Goal: Task Accomplishment & Management: Complete application form

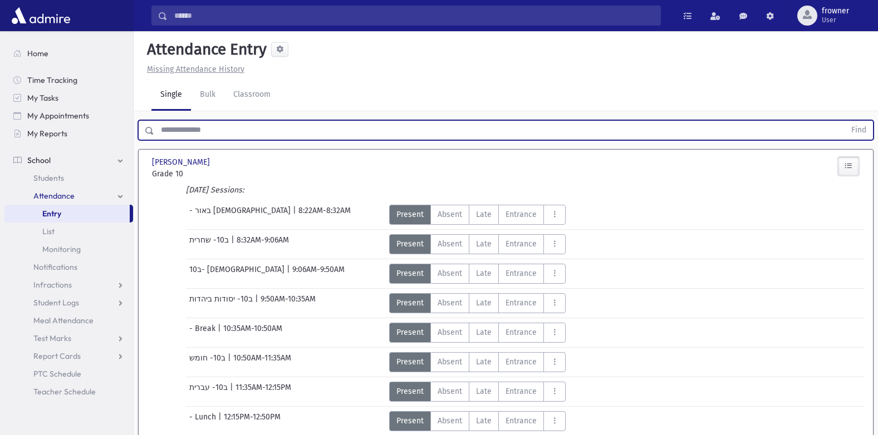
click at [237, 126] on input "text" at bounding box center [499, 130] width 691 height 20
type input "*****"
click at [845, 121] on button "Find" at bounding box center [859, 130] width 28 height 19
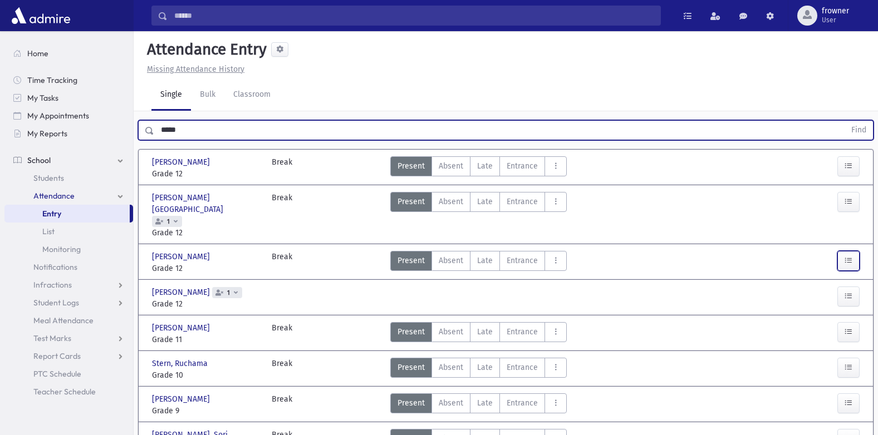
click at [855, 251] on button "button" at bounding box center [848, 261] width 22 height 20
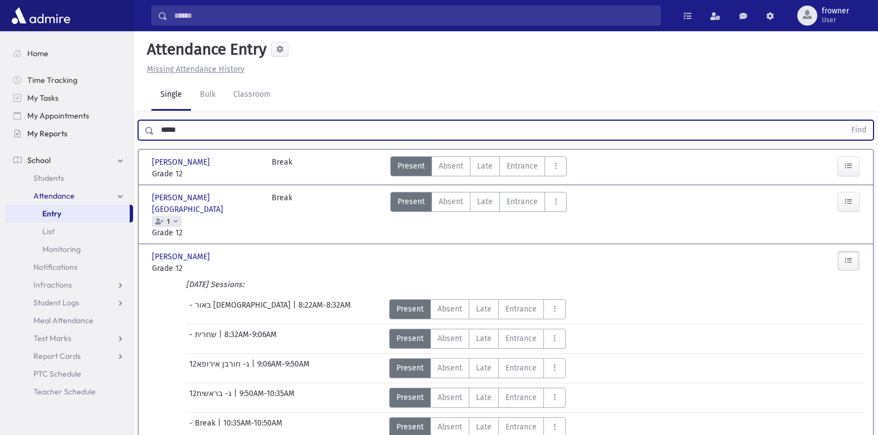
drag, startPoint x: 180, startPoint y: 128, endPoint x: 130, endPoint y: 127, distance: 50.1
click at [845, 121] on button "Find" at bounding box center [859, 130] width 28 height 19
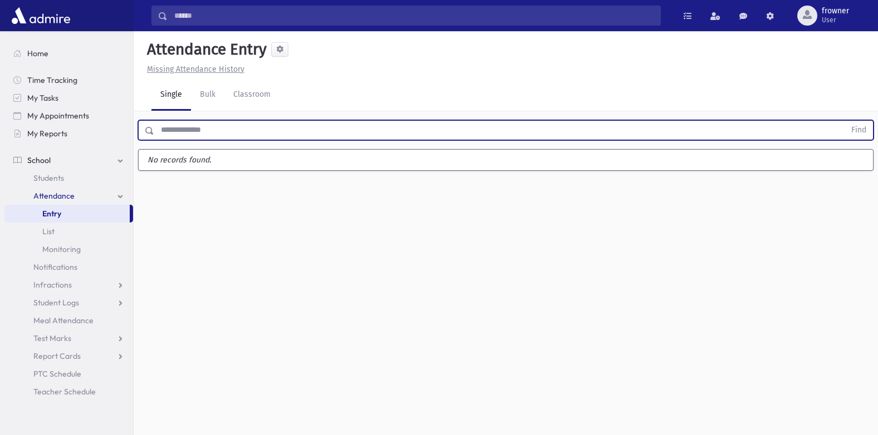
click at [230, 135] on input "text" at bounding box center [499, 130] width 691 height 20
type input "****"
click at [845, 121] on button "Find" at bounding box center [859, 130] width 28 height 19
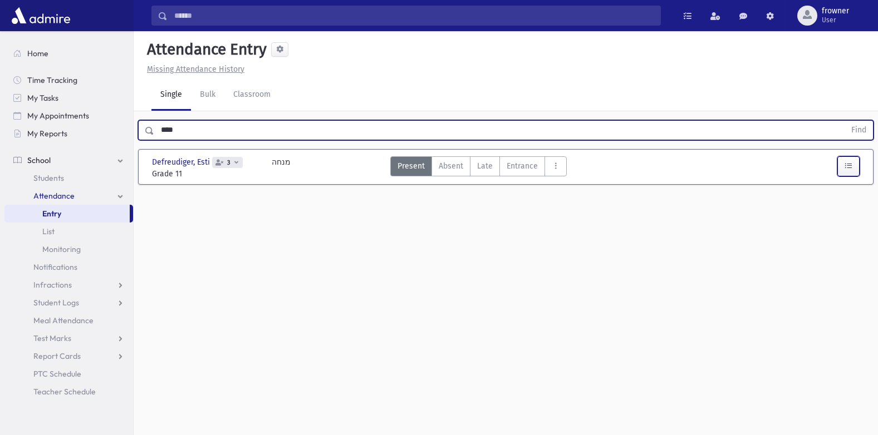
click at [842, 166] on button "button" at bounding box center [848, 166] width 22 height 20
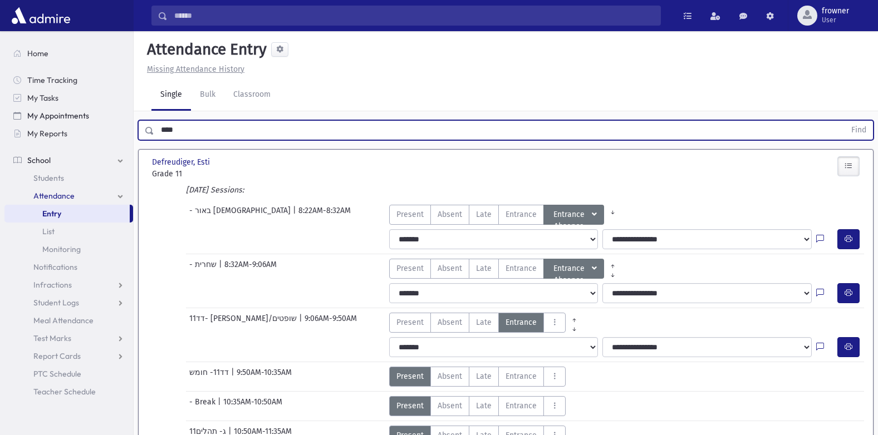
drag, startPoint x: 195, startPoint y: 131, endPoint x: 6, endPoint y: 124, distance: 190.0
click at [6, 124] on div "Search Results Students" at bounding box center [439, 368] width 878 height 737
type input "********"
click at [845, 121] on button "Find" at bounding box center [859, 130] width 28 height 19
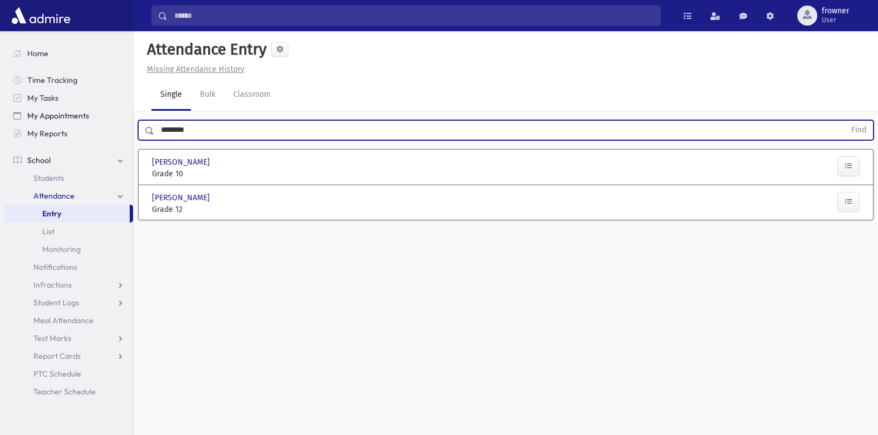
drag, startPoint x: 224, startPoint y: 129, endPoint x: 65, endPoint y: 124, distance: 159.9
click at [65, 124] on div "Search Results Students" at bounding box center [439, 230] width 878 height 460
type input "********"
click at [845, 121] on button "Find" at bounding box center [859, 130] width 28 height 19
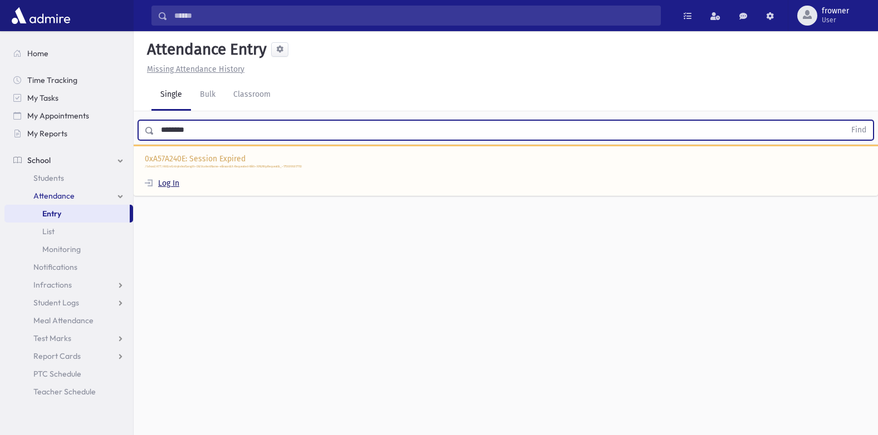
click at [165, 179] on link "Log In" at bounding box center [162, 183] width 35 height 9
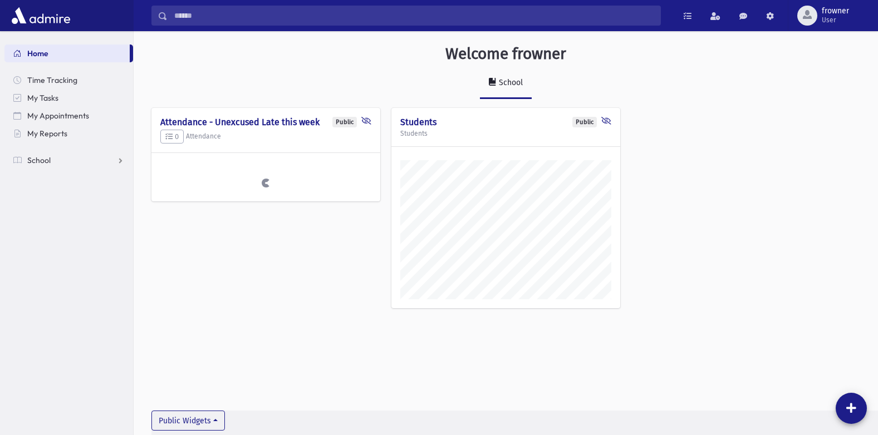
scroll to position [429, 744]
click at [55, 161] on link "School" at bounding box center [68, 160] width 129 height 18
click at [61, 204] on link "Attendance" at bounding box center [68, 196] width 129 height 18
click at [62, 208] on link "Entry" at bounding box center [68, 214] width 129 height 18
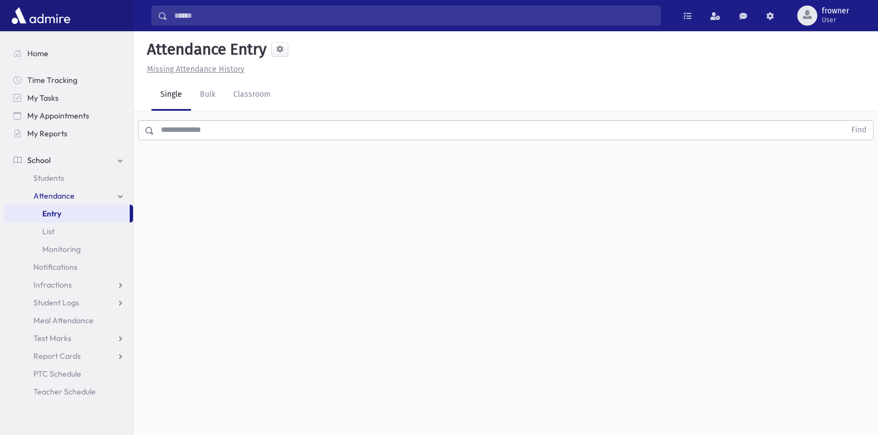
click at [235, 130] on input "text" at bounding box center [499, 130] width 691 height 20
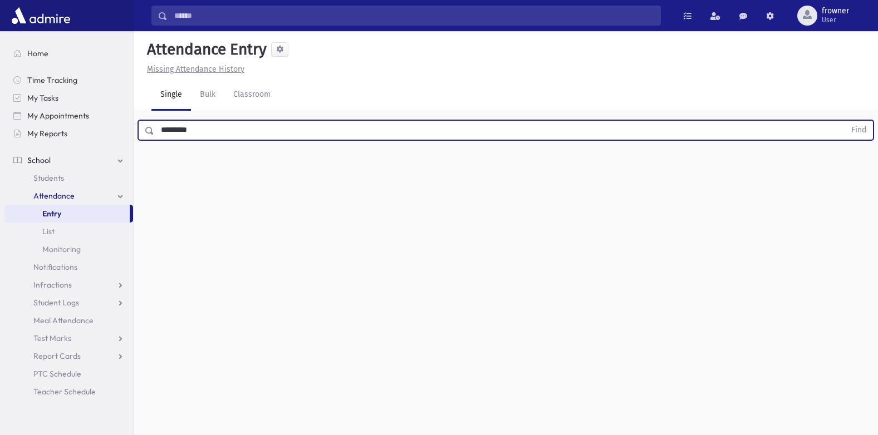
click at [845, 121] on button "Find" at bounding box center [859, 130] width 28 height 19
drag, startPoint x: 86, startPoint y: 132, endPoint x: 59, endPoint y: 135, distance: 27.4
click at [59, 135] on div "Search Results Students" at bounding box center [439, 230] width 878 height 460
type input "*"
type input "*****"
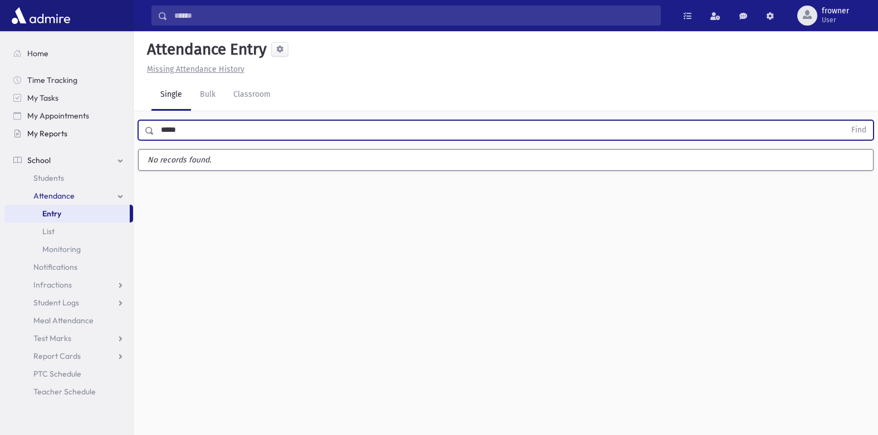
click at [845, 121] on button "Find" at bounding box center [859, 130] width 28 height 19
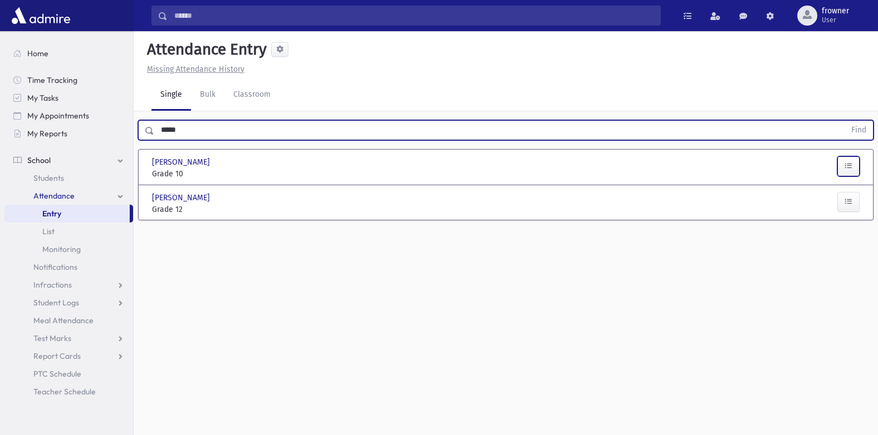
click at [845, 171] on button "button" at bounding box center [848, 166] width 22 height 20
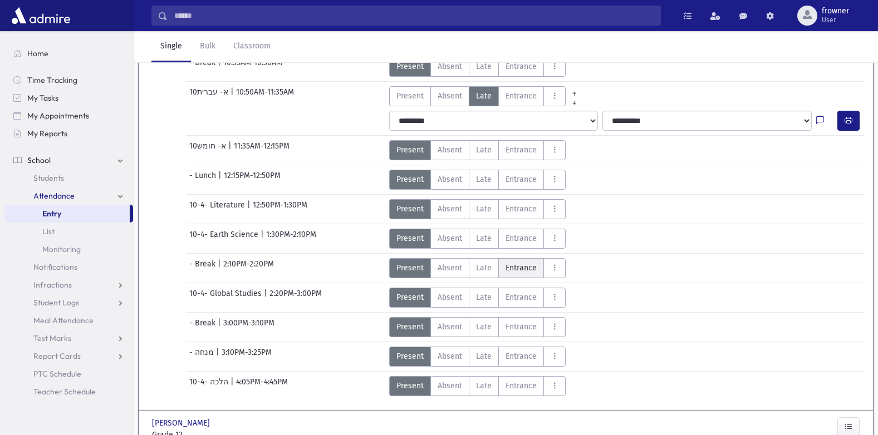
scroll to position [278, 0]
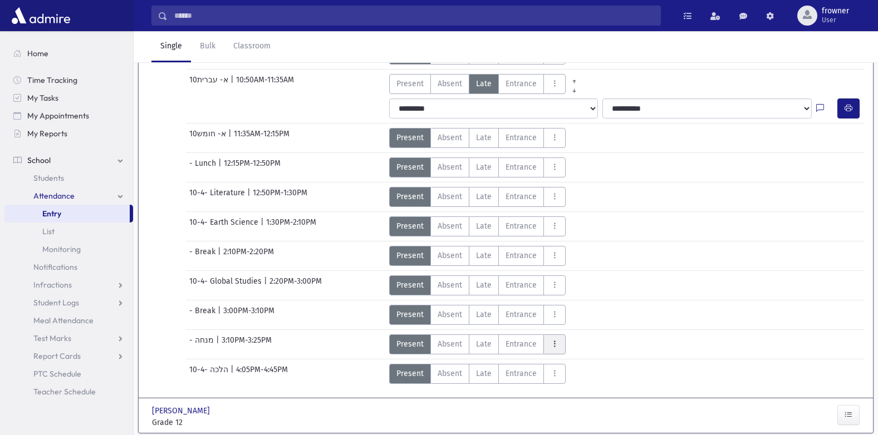
click at [559, 345] on button "AttTypes" at bounding box center [554, 345] width 22 height 20
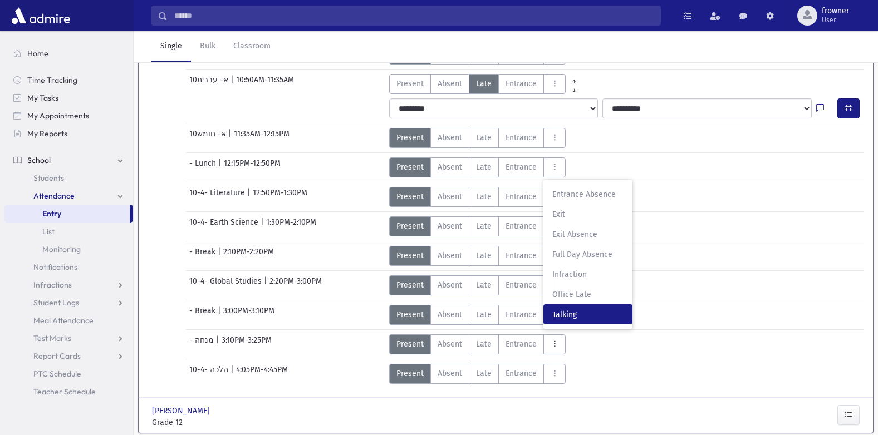
click at [560, 321] on label "Talking T" at bounding box center [587, 315] width 89 height 20
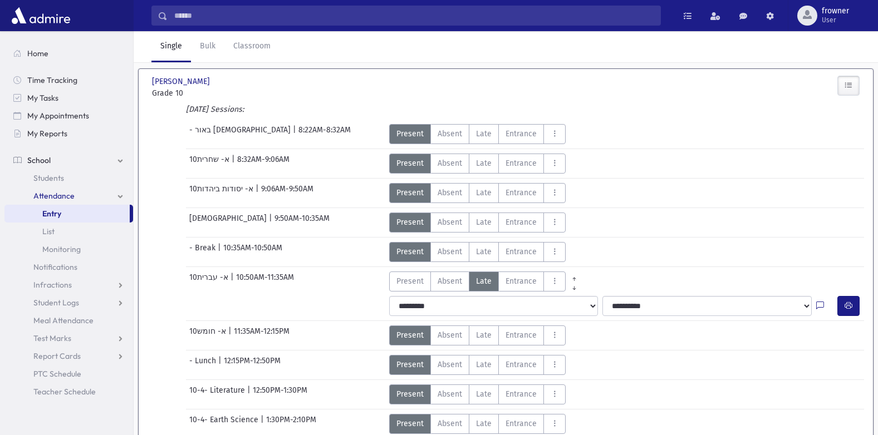
scroll to position [0, 0]
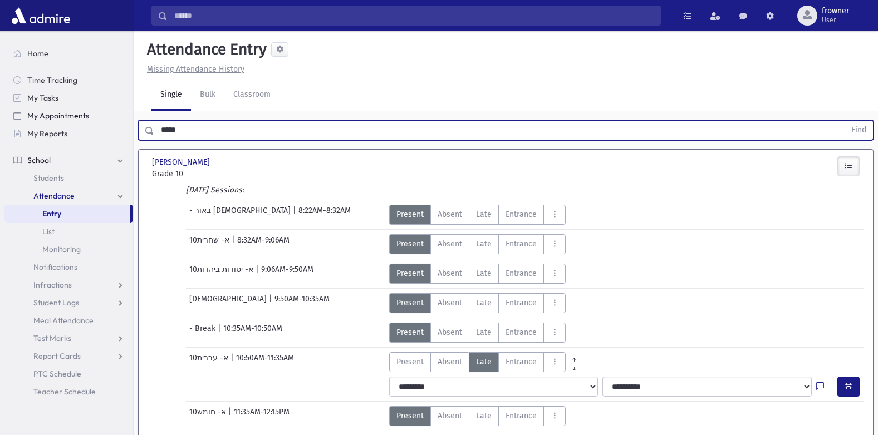
drag, startPoint x: 195, startPoint y: 136, endPoint x: 21, endPoint y: 119, distance: 175.2
click at [21, 119] on div "Search Results Students" at bounding box center [439, 388] width 878 height 777
click at [206, 129] on input "text" at bounding box center [499, 130] width 691 height 20
click at [845, 121] on button "Find" at bounding box center [859, 130] width 28 height 19
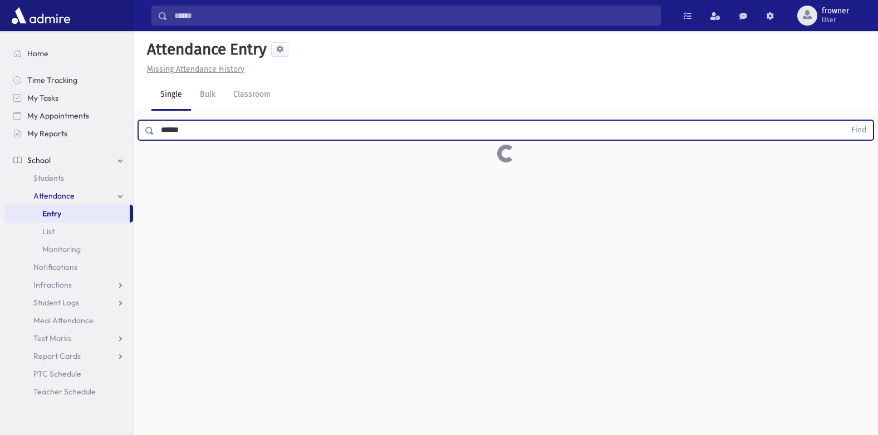
drag, startPoint x: 193, startPoint y: 131, endPoint x: 146, endPoint y: 135, distance: 46.9
click at [151, 135] on div "****** Find" at bounding box center [505, 130] width 735 height 20
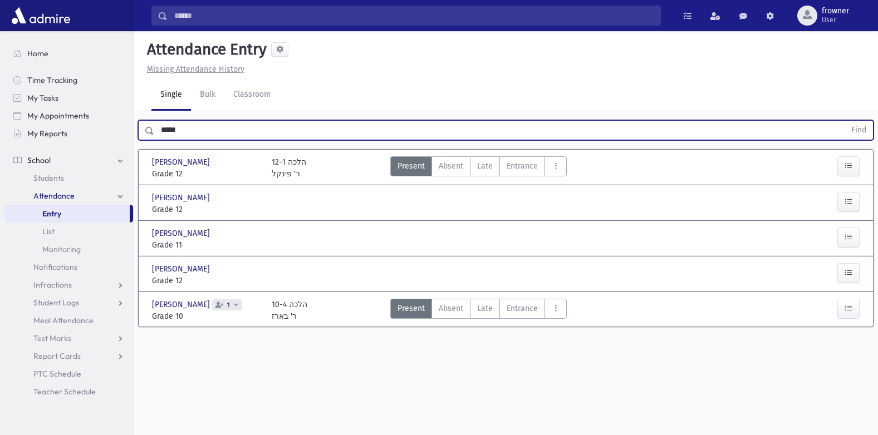
click at [845, 121] on button "Find" at bounding box center [859, 130] width 28 height 19
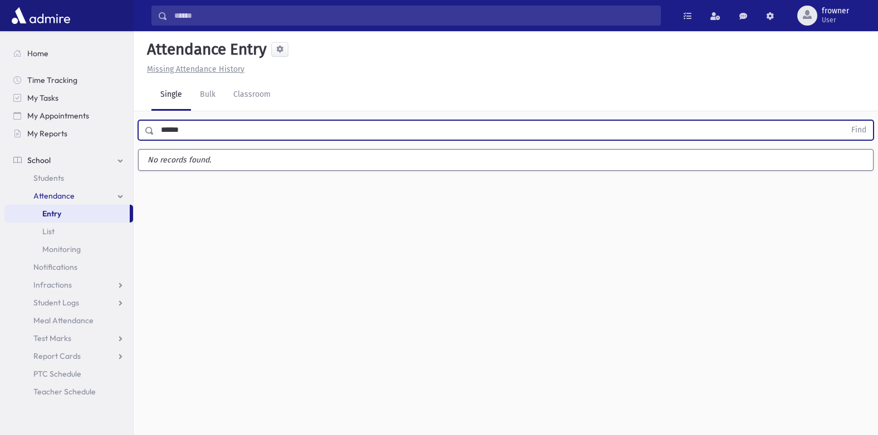
click at [845, 121] on button "Find" at bounding box center [859, 130] width 28 height 19
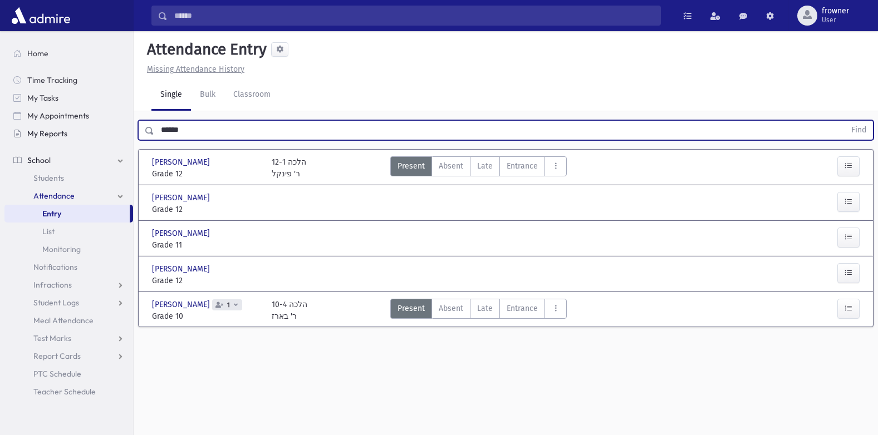
drag, startPoint x: 184, startPoint y: 127, endPoint x: 93, endPoint y: 133, distance: 90.9
click at [121, 133] on div "Search Results Students" at bounding box center [439, 230] width 878 height 460
type input "********"
click at [845, 121] on button "Find" at bounding box center [859, 130] width 28 height 19
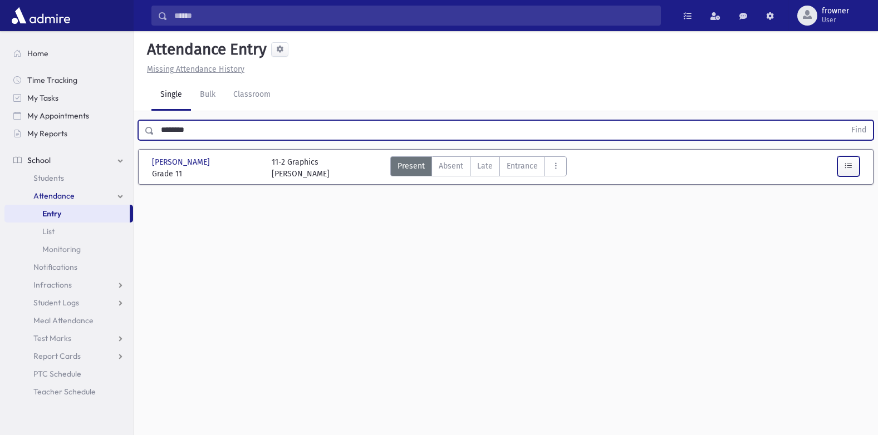
click at [852, 165] on button "button" at bounding box center [848, 166] width 22 height 20
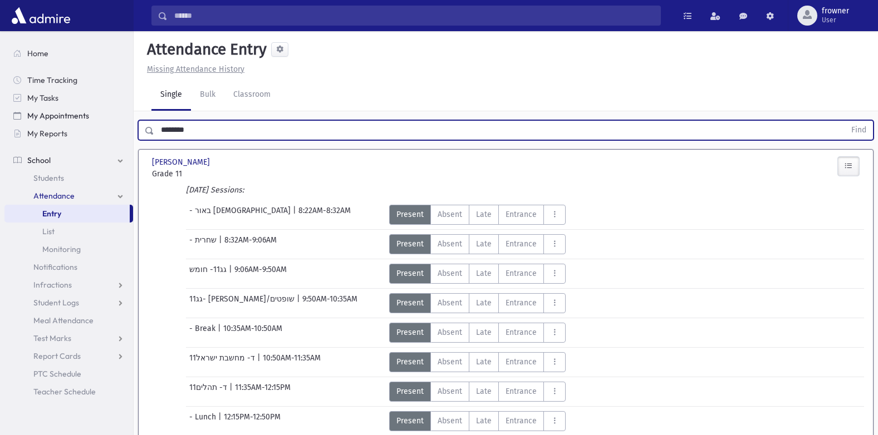
drag, startPoint x: 245, startPoint y: 126, endPoint x: 60, endPoint y: 110, distance: 186.1
click at [60, 110] on div "Search Results Students" at bounding box center [439, 331] width 878 height 663
click at [236, 129] on input "text" at bounding box center [499, 130] width 691 height 20
type input "*****"
click at [845, 121] on button "Find" at bounding box center [859, 130] width 28 height 19
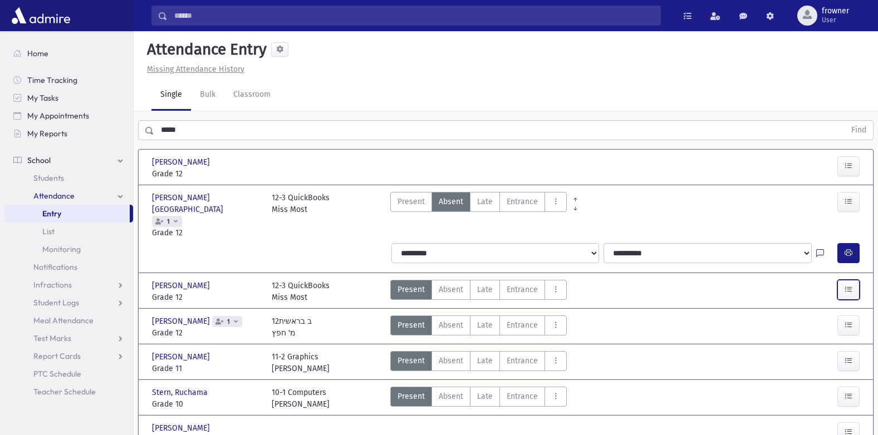
click at [851, 285] on icon "button" at bounding box center [849, 289] width 8 height 9
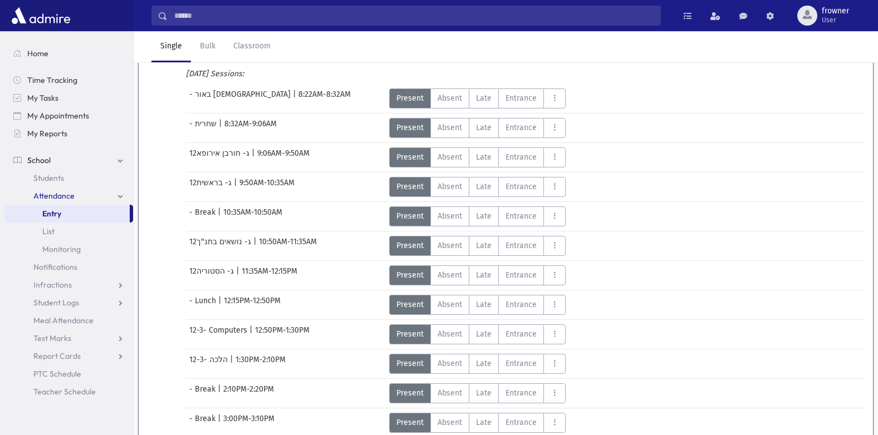
scroll to position [345, 0]
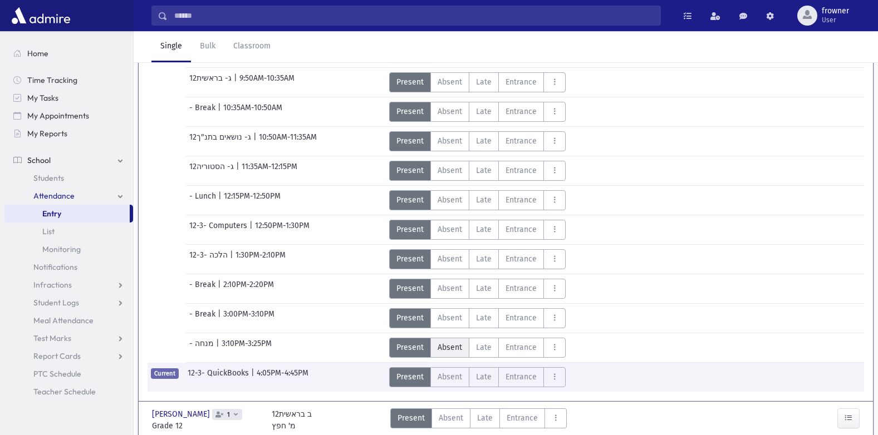
click at [456, 342] on span "Absent" at bounding box center [450, 348] width 24 height 12
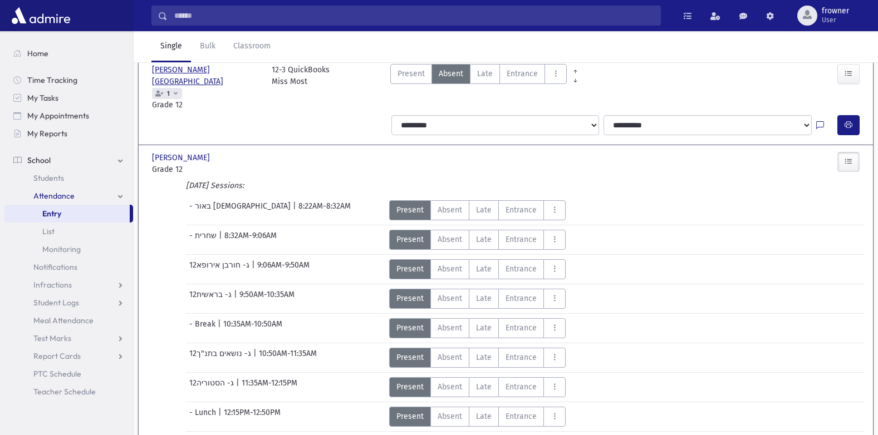
scroll to position [11, 0]
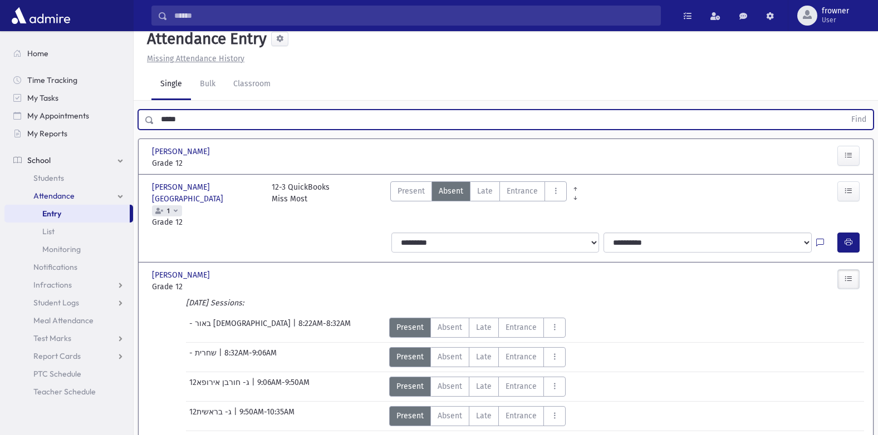
drag, startPoint x: 198, startPoint y: 122, endPoint x: 0, endPoint y: 158, distance: 200.9
click at [0, 162] on html "Search Results Students" at bounding box center [439, 206] width 878 height 435
type input "*****"
click at [845, 110] on button "Find" at bounding box center [859, 119] width 28 height 19
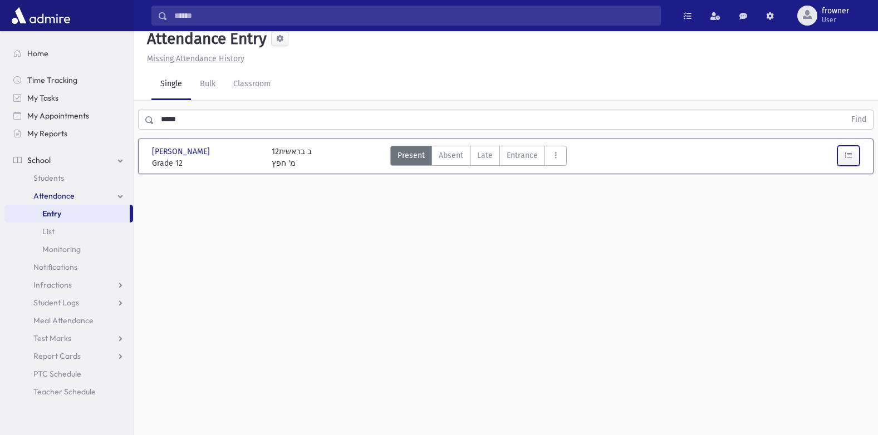
click at [839, 159] on button "button" at bounding box center [848, 156] width 22 height 20
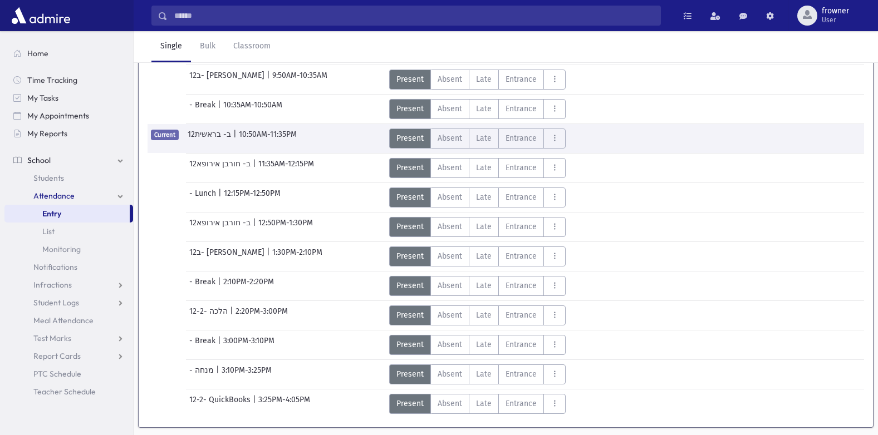
scroll to position [257, 0]
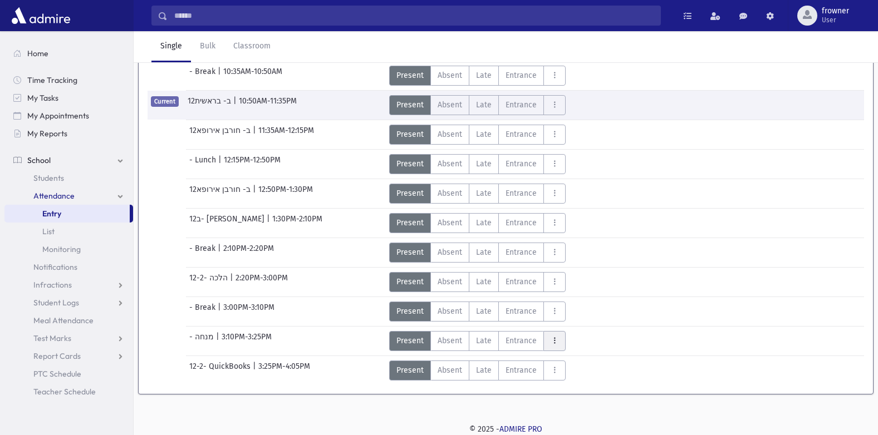
click at [561, 344] on button "AttTypes" at bounding box center [554, 341] width 22 height 20
click at [578, 215] on span "Exit" at bounding box center [587, 211] width 71 height 12
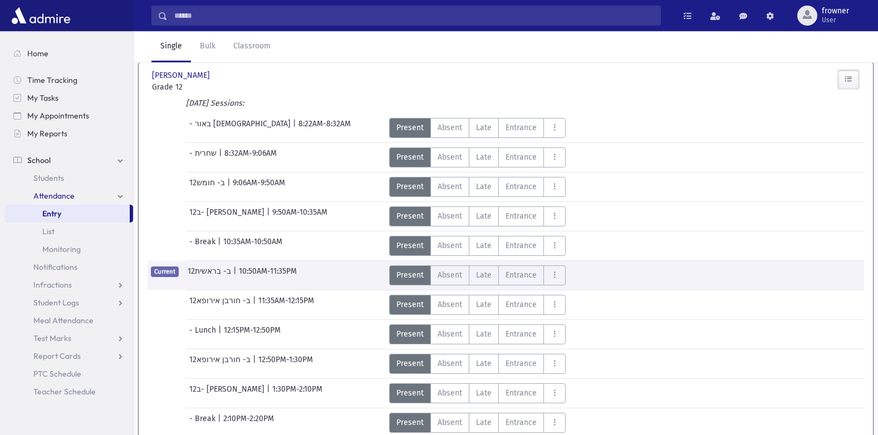
scroll to position [0, 0]
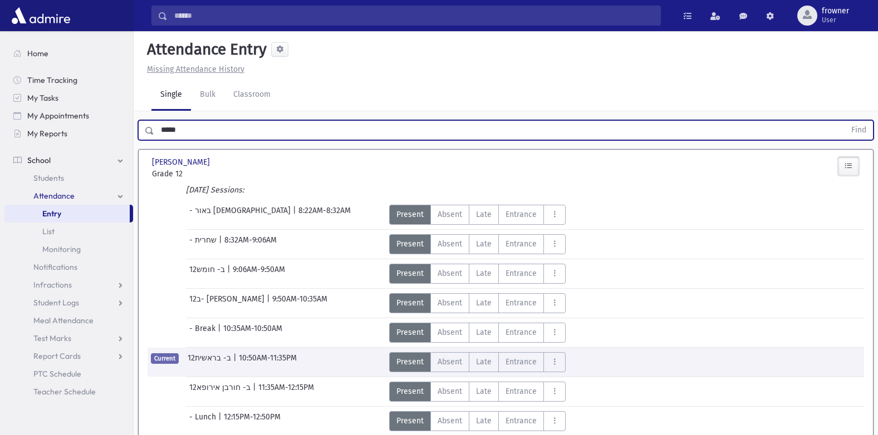
drag, startPoint x: 253, startPoint y: 133, endPoint x: 0, endPoint y: 122, distance: 253.0
click at [0, 122] on html "Search Results Students" at bounding box center [439, 217] width 878 height 435
type input "*****"
click at [845, 121] on button "Find" at bounding box center [859, 130] width 28 height 19
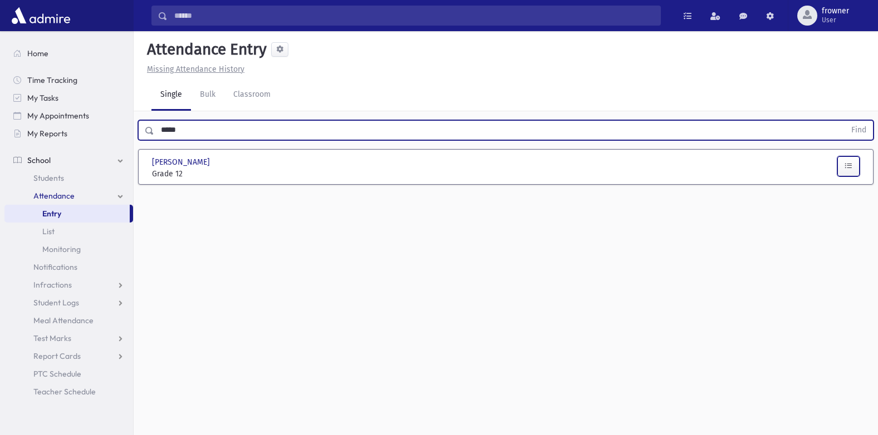
click at [841, 164] on button "button" at bounding box center [848, 166] width 22 height 20
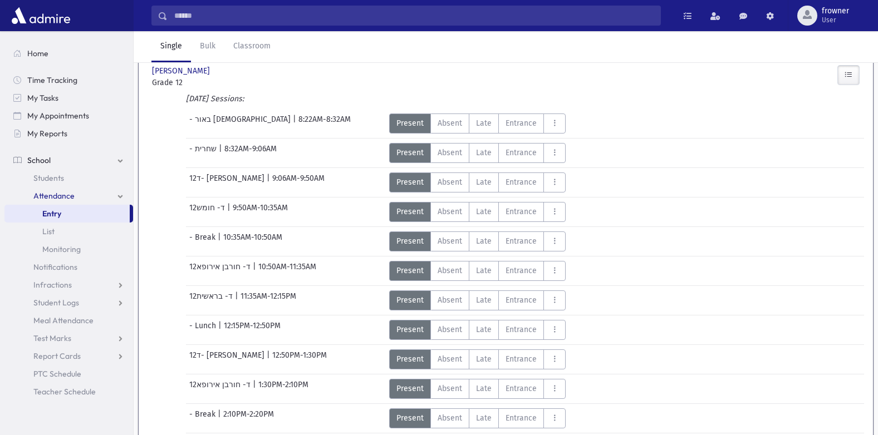
scroll to position [257, 0]
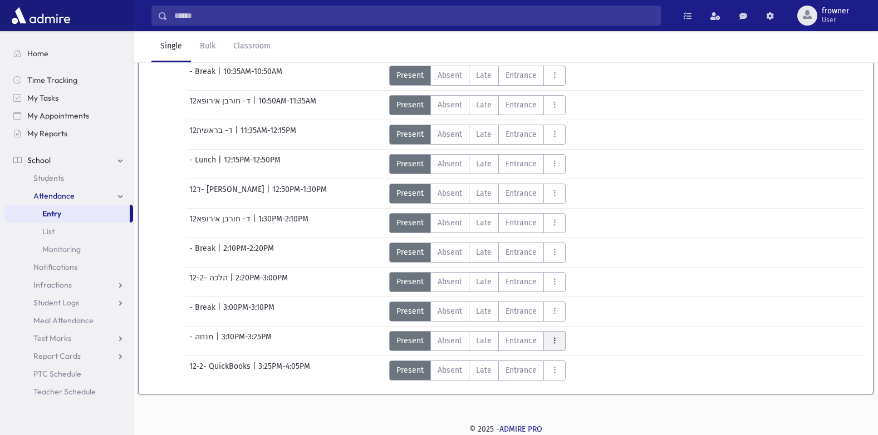
click at [553, 338] on icon "AttTypes" at bounding box center [555, 340] width 8 height 9
click at [576, 208] on span "Exit" at bounding box center [587, 211] width 71 height 12
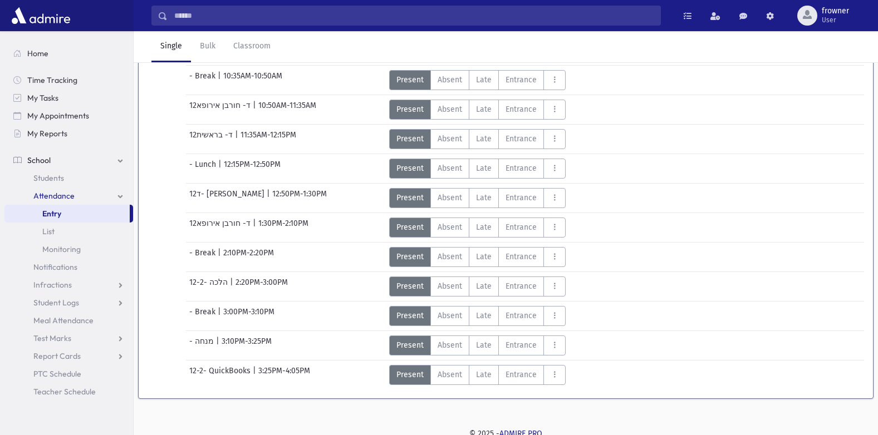
scroll to position [0, 0]
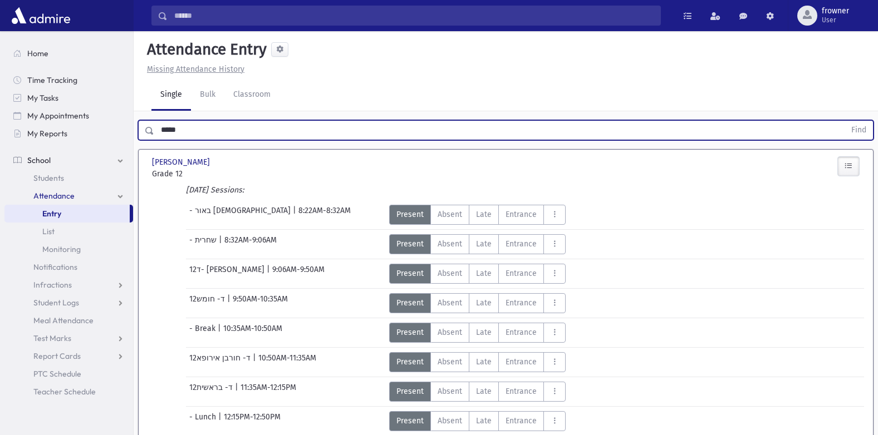
drag, startPoint x: 195, startPoint y: 129, endPoint x: 0, endPoint y: 122, distance: 195.0
click at [0, 126] on html "Search Results Students" at bounding box center [439, 217] width 878 height 435
click at [845, 121] on button "Find" at bounding box center [859, 130] width 28 height 19
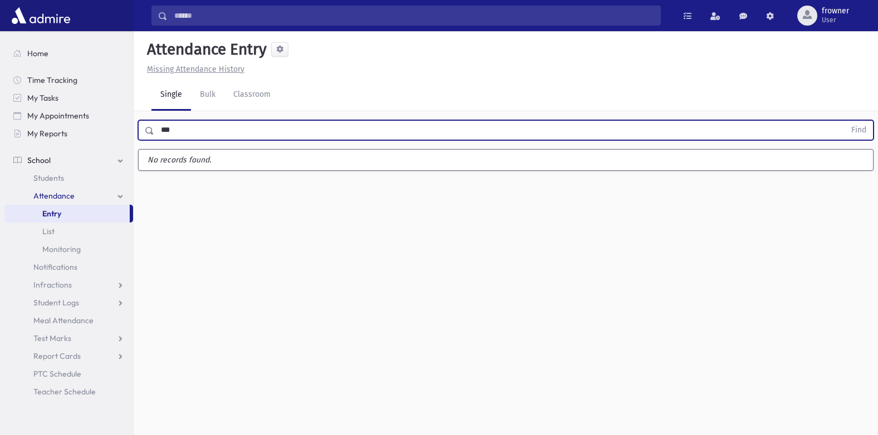
click at [845, 121] on button "Find" at bounding box center [859, 130] width 28 height 19
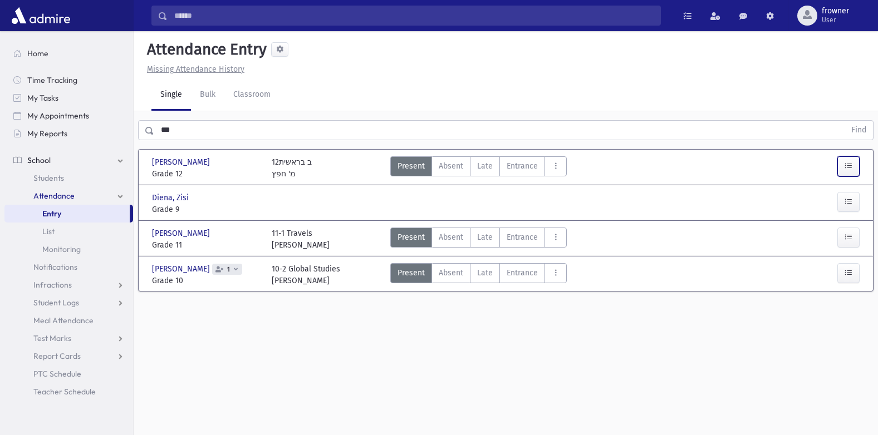
click at [855, 165] on button "button" at bounding box center [848, 166] width 22 height 20
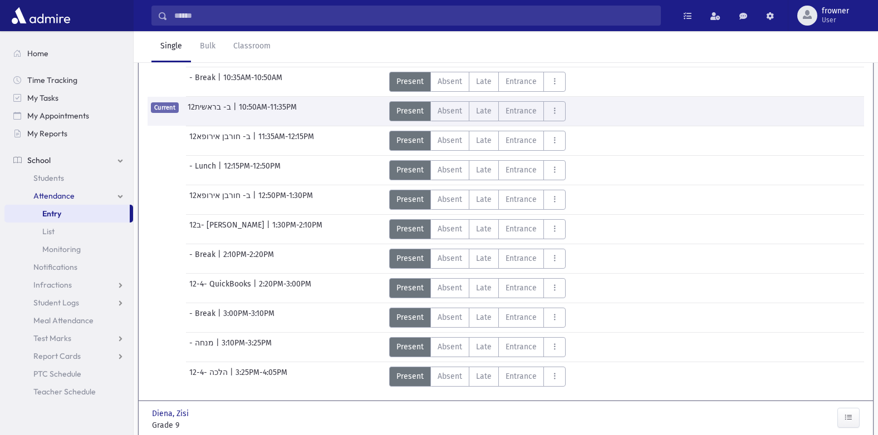
scroll to position [334, 0]
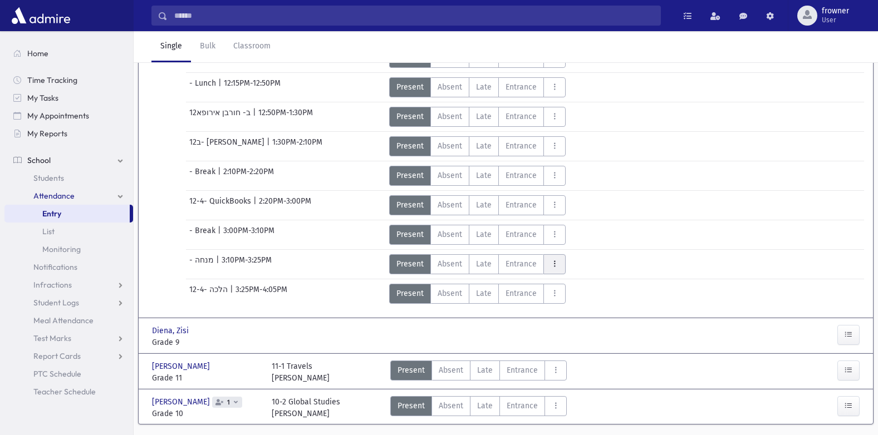
click at [563, 271] on button "AttTypes" at bounding box center [554, 264] width 22 height 20
click at [587, 315] on span "Exit" at bounding box center [587, 315] width 71 height 12
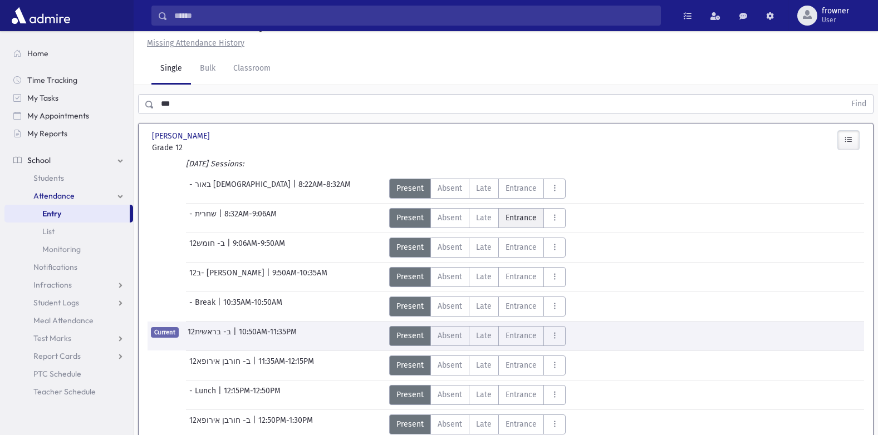
scroll to position [0, 0]
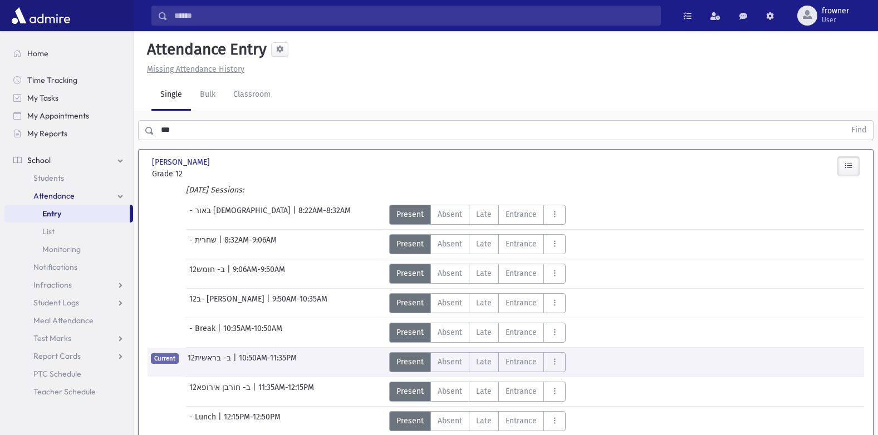
drag, startPoint x: 198, startPoint y: 126, endPoint x: -2, endPoint y: 155, distance: 202.4
click at [0, 155] on html "Search Results Students" at bounding box center [439, 217] width 878 height 435
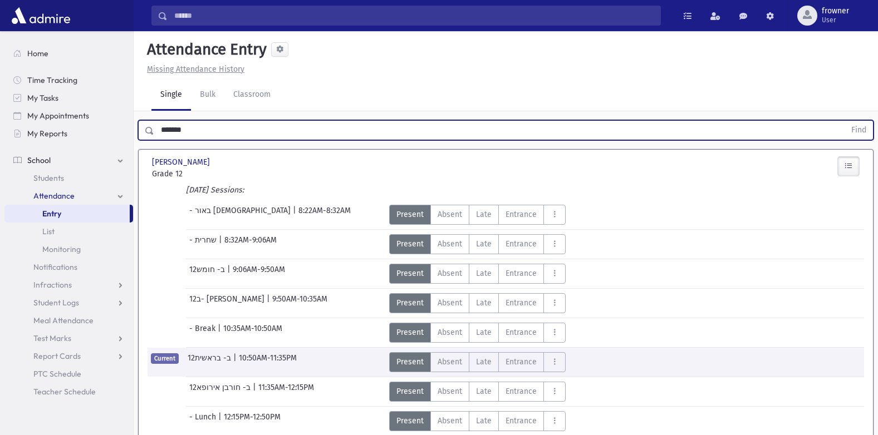
type input "*******"
click at [845, 121] on button "Find" at bounding box center [859, 130] width 28 height 19
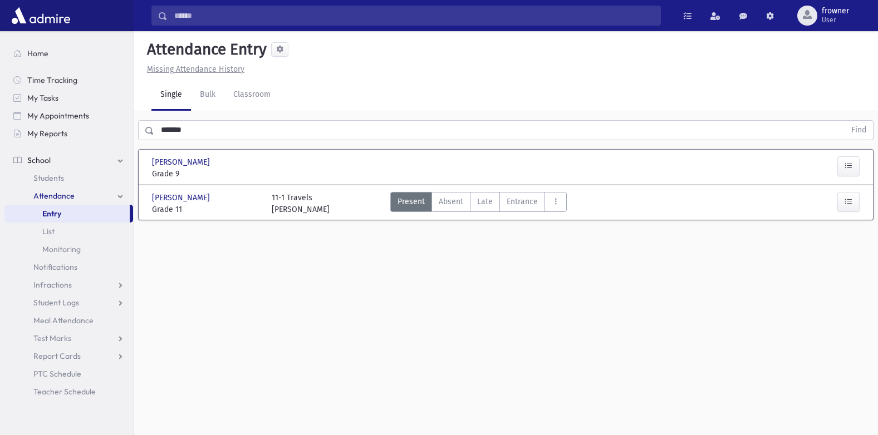
click at [836, 194] on div at bounding box center [835, 203] width 60 height 23
click at [843, 200] on button "button" at bounding box center [848, 202] width 22 height 20
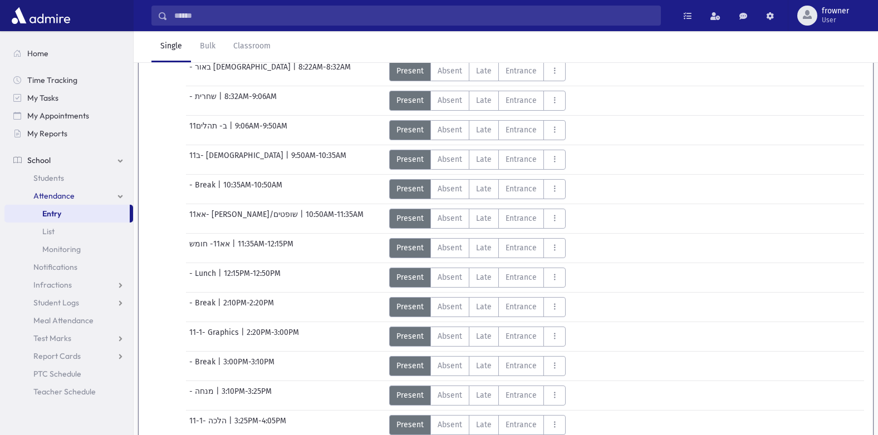
scroll to position [223, 0]
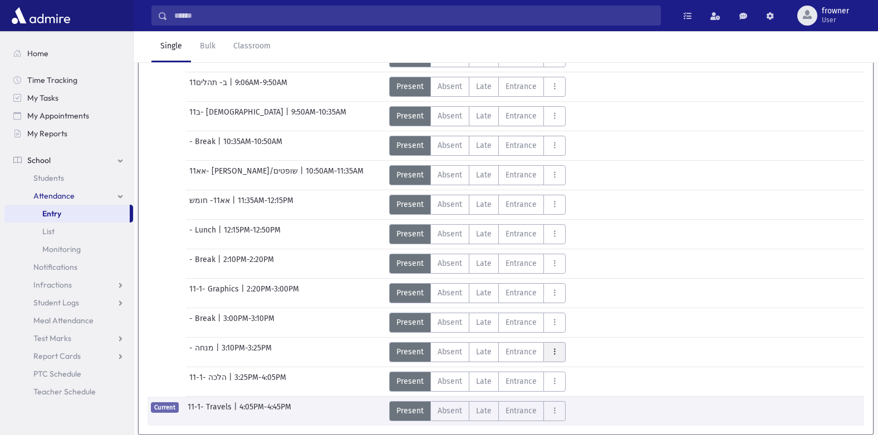
click at [558, 346] on button "AttTypes" at bounding box center [554, 352] width 22 height 20
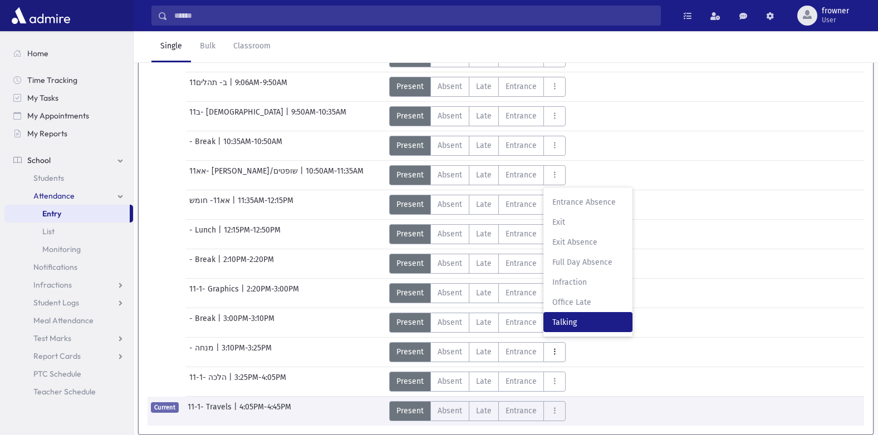
click at [566, 327] on span "Talking" at bounding box center [587, 323] width 71 height 12
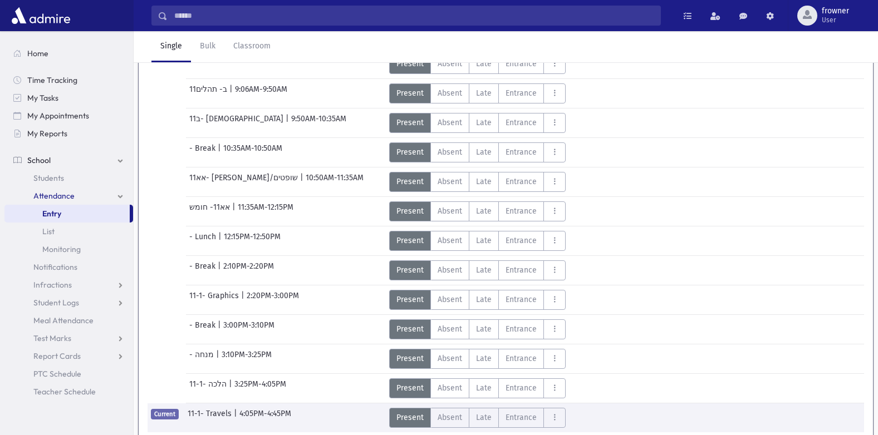
scroll to position [0, 0]
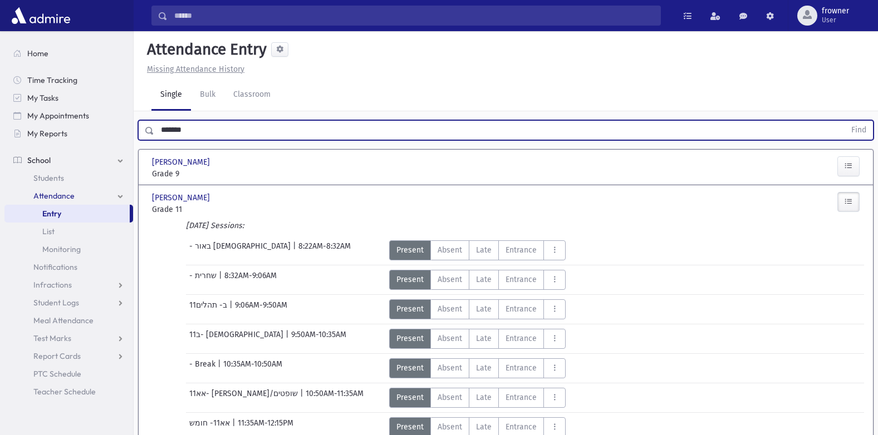
drag, startPoint x: -2, startPoint y: 94, endPoint x: 0, endPoint y: 86, distance: 7.6
click at [0, 87] on html "Search Results Students" at bounding box center [439, 217] width 878 height 435
type input "*****"
click at [845, 121] on button "Find" at bounding box center [859, 130] width 28 height 19
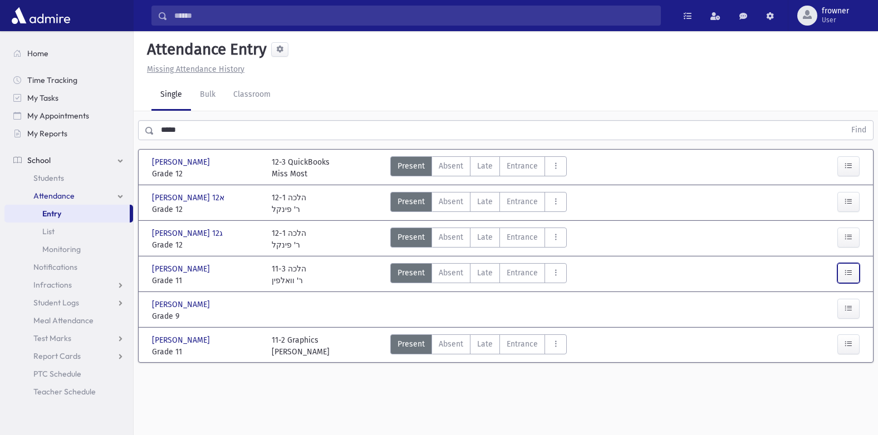
click at [853, 276] on button "button" at bounding box center [848, 273] width 22 height 20
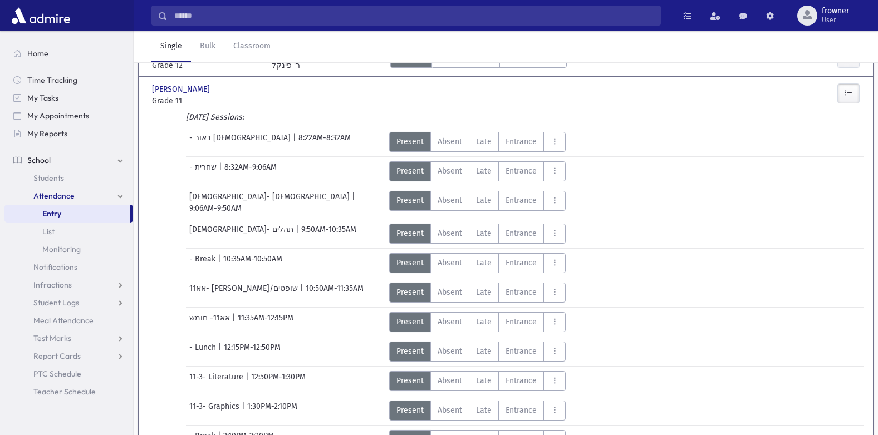
scroll to position [359, 0]
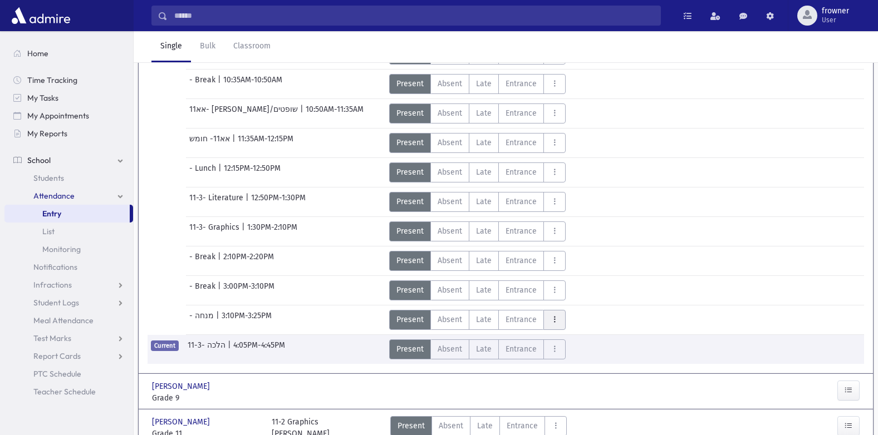
click at [556, 317] on icon "AttTypes" at bounding box center [555, 319] width 8 height 9
click at [567, 291] on span "Talking" at bounding box center [587, 290] width 71 height 12
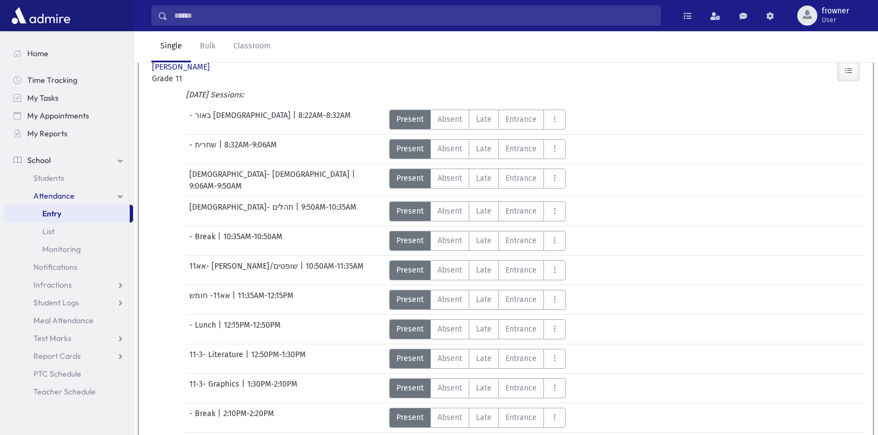
scroll to position [0, 0]
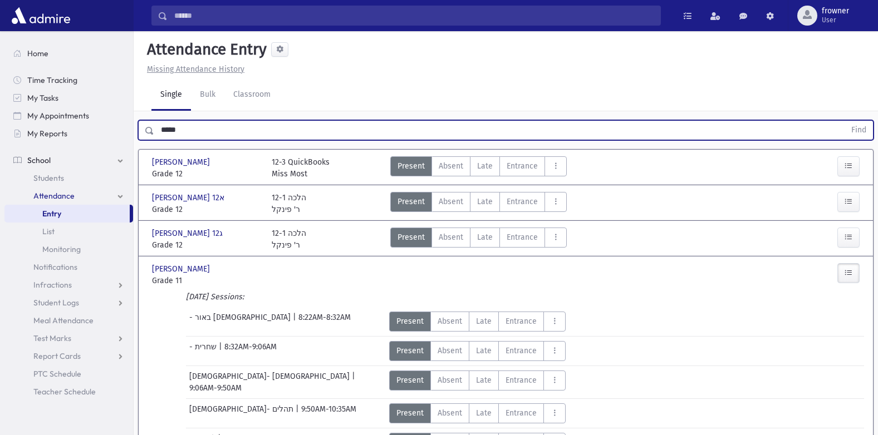
drag, startPoint x: 200, startPoint y: 125, endPoint x: -2, endPoint y: 146, distance: 203.2
click at [0, 146] on html "Search Results Students" at bounding box center [439, 217] width 878 height 435
type input "***"
click at [845, 121] on button "Find" at bounding box center [859, 130] width 28 height 19
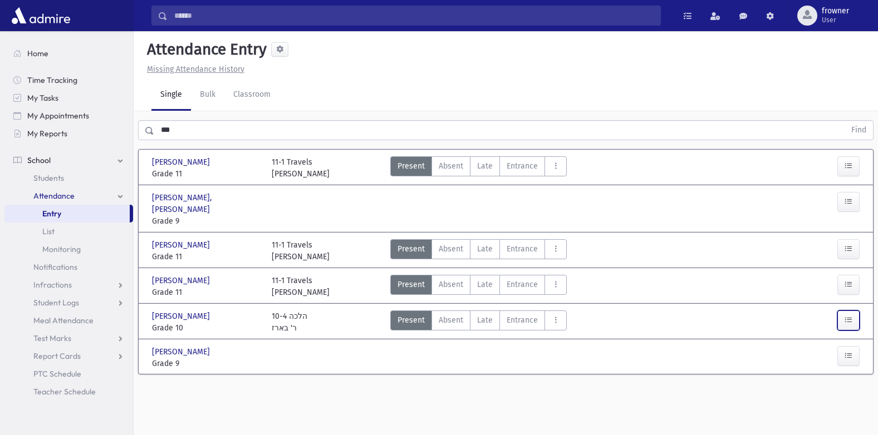
click at [847, 316] on icon "button" at bounding box center [849, 320] width 8 height 9
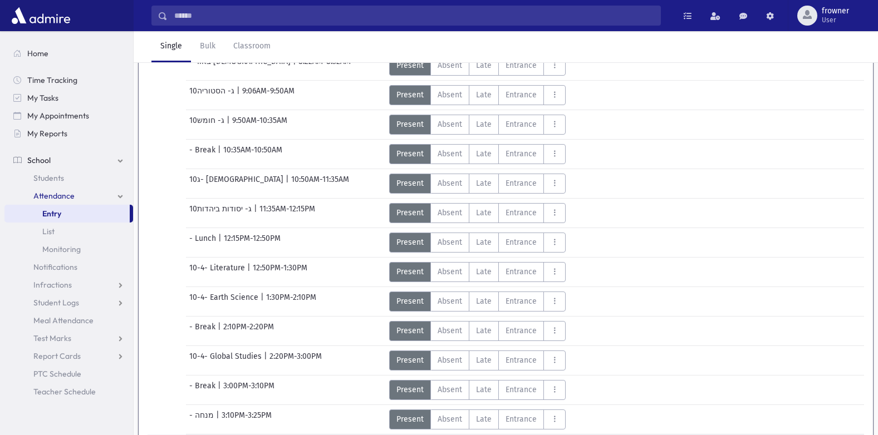
scroll to position [406, 0]
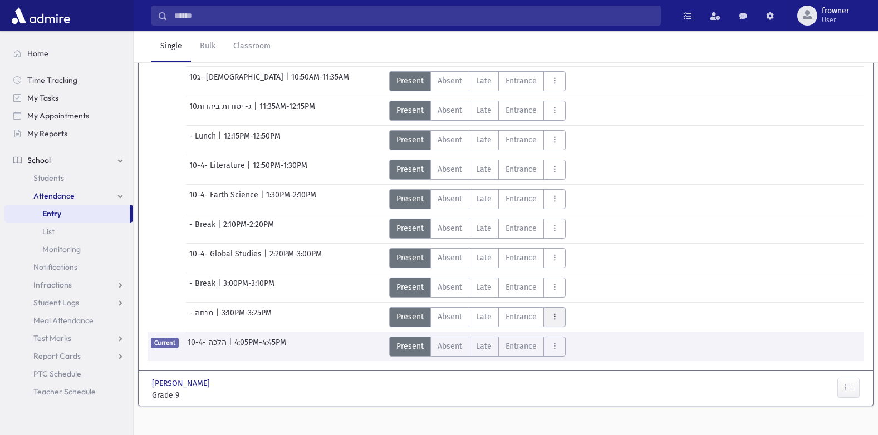
click at [555, 311] on button "AttTypes" at bounding box center [554, 317] width 22 height 20
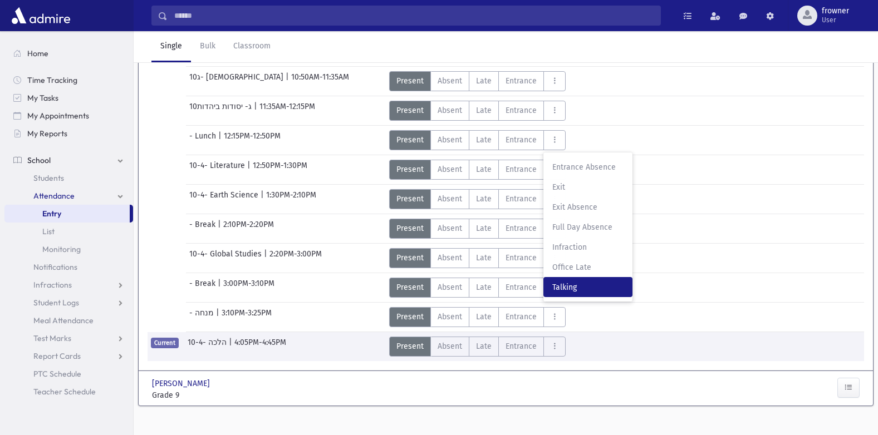
drag, startPoint x: 572, startPoint y: 276, endPoint x: 529, endPoint y: 259, distance: 46.0
click at [572, 282] on span "Talking" at bounding box center [587, 288] width 71 height 12
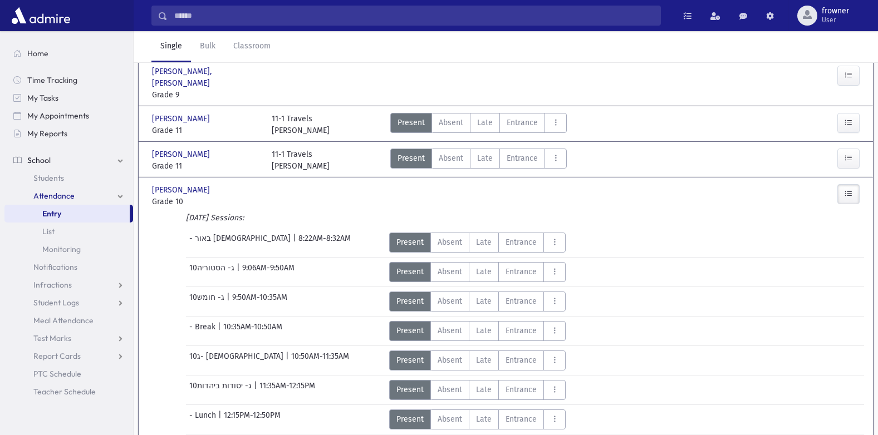
scroll to position [16, 0]
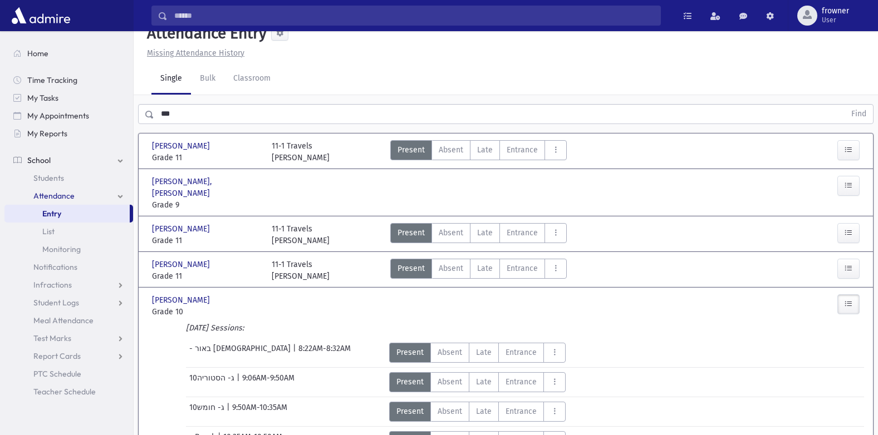
drag, startPoint x: 228, startPoint y: 111, endPoint x: 0, endPoint y: 91, distance: 229.1
click at [0, 91] on html "Search Results Students" at bounding box center [439, 201] width 878 height 435
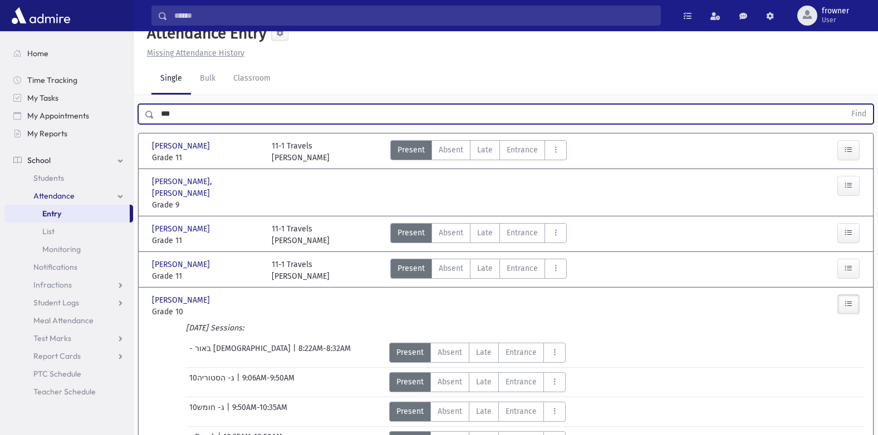
type input "***"
click at [845, 105] on button "Find" at bounding box center [859, 114] width 28 height 19
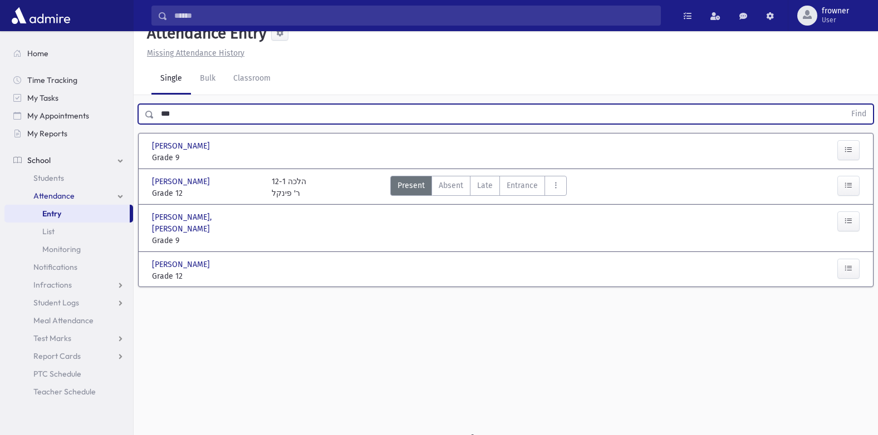
click at [845, 105] on button "Find" at bounding box center [859, 114] width 28 height 19
drag, startPoint x: 865, startPoint y: 189, endPoint x: 855, endPoint y: 187, distance: 10.3
click at [864, 189] on div "[PERSON_NAME] [PERSON_NAME] Grade 12 Grade 12 12-1 הלכה ר' פינקל Present P Abse…" at bounding box center [506, 187] width 728 height 26
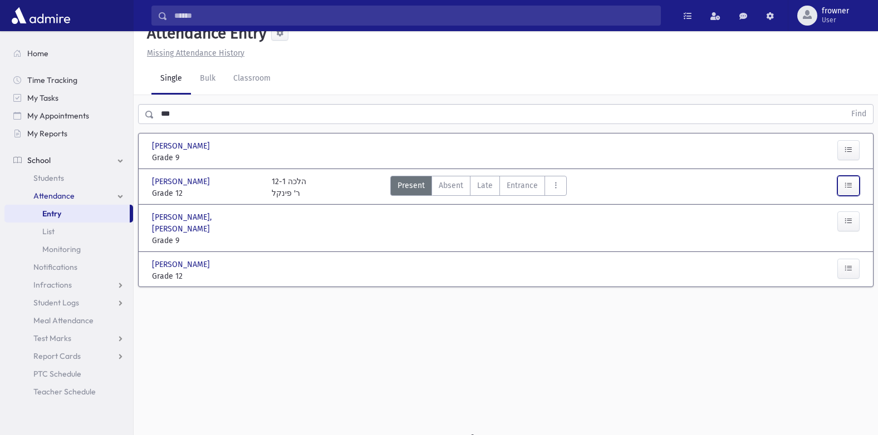
click at [855, 187] on button "button" at bounding box center [848, 186] width 22 height 20
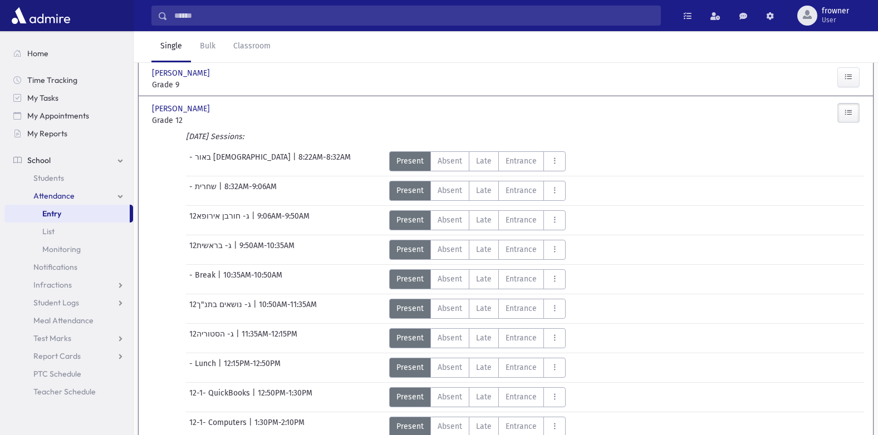
scroll to position [0, 0]
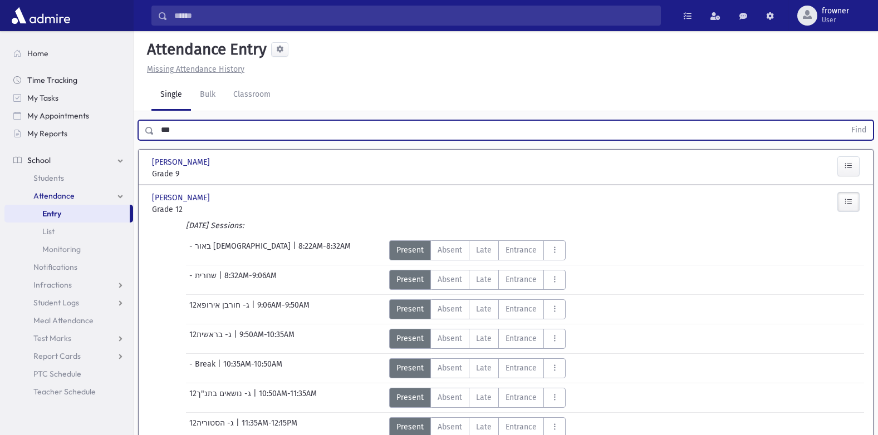
drag, startPoint x: 156, startPoint y: 127, endPoint x: 27, endPoint y: 75, distance: 140.1
click at [100, 124] on div "Search Results Students" at bounding box center [439, 391] width 878 height 782
click at [845, 121] on button "Find" at bounding box center [859, 130] width 28 height 19
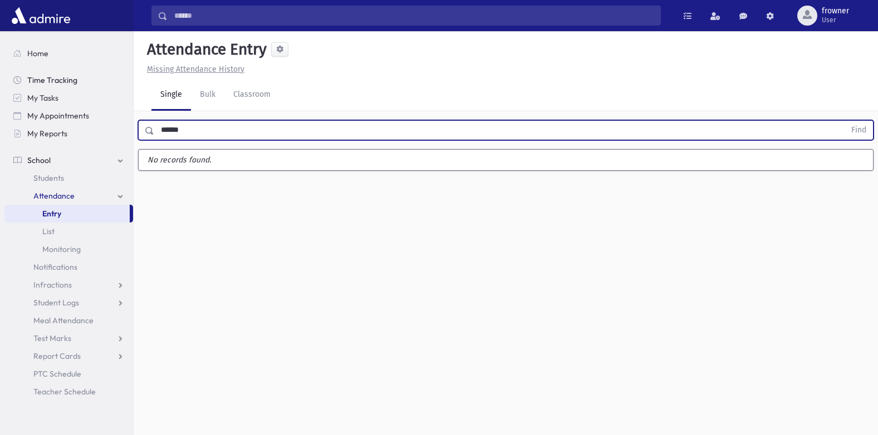
type input "******"
click at [845, 121] on button "Find" at bounding box center [859, 130] width 28 height 19
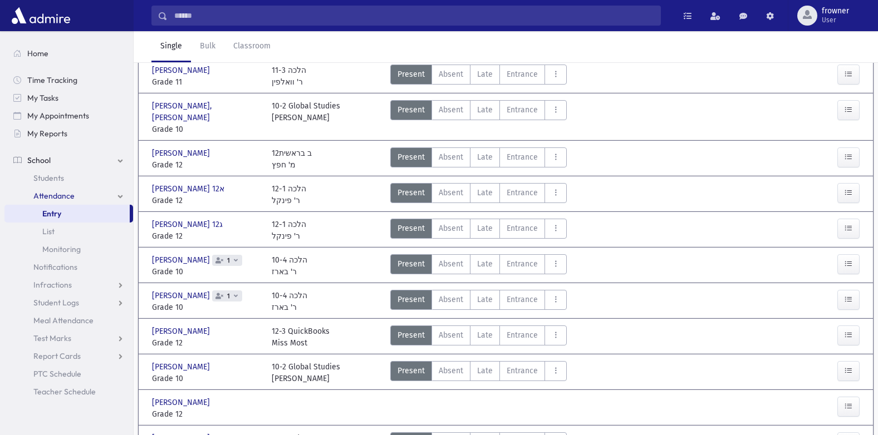
scroll to position [390, 0]
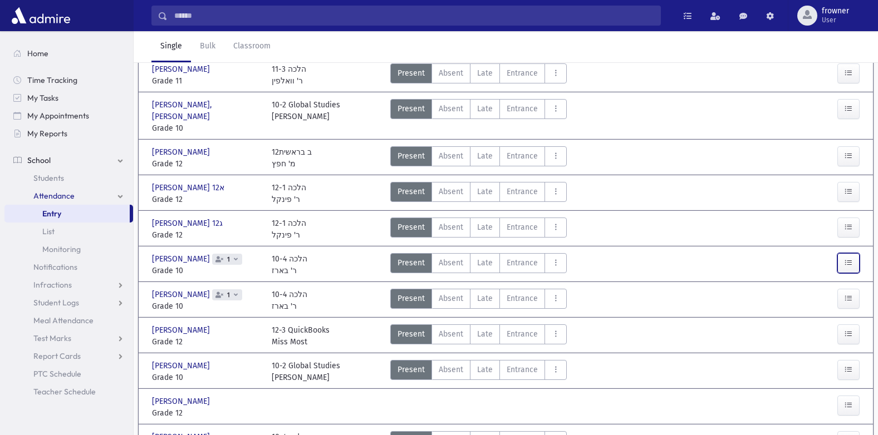
click at [848, 258] on icon "button" at bounding box center [849, 262] width 8 height 9
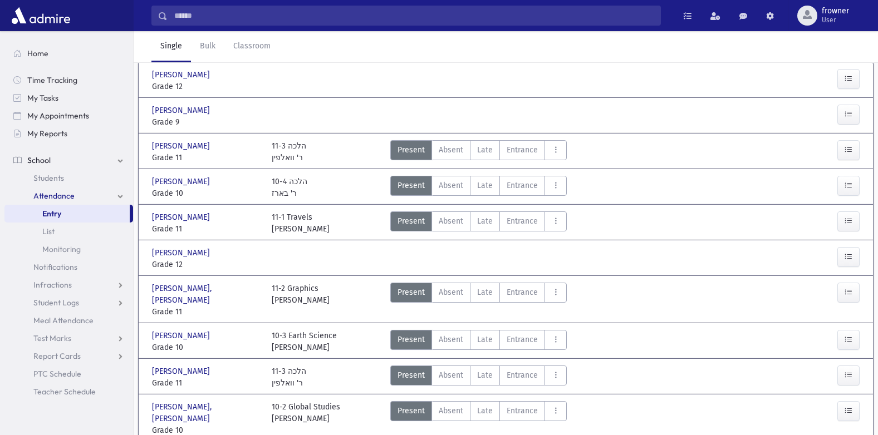
scroll to position [0, 0]
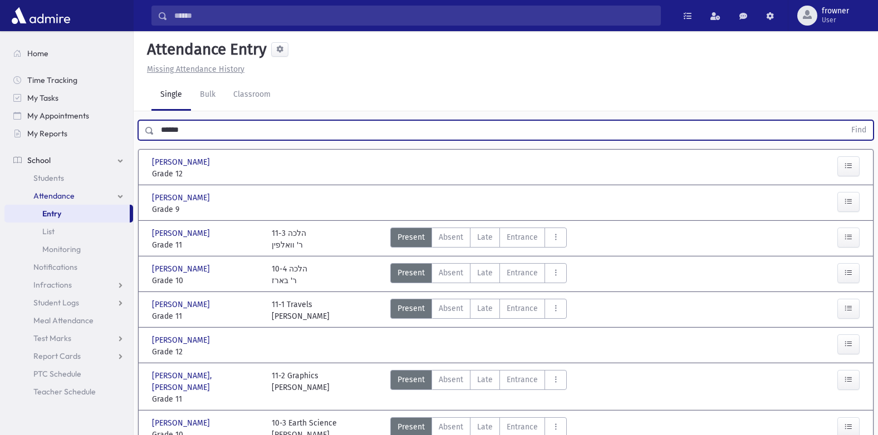
drag, startPoint x: 194, startPoint y: 134, endPoint x: -2, endPoint y: 154, distance: 197.5
click at [0, 154] on html "Search Results Students" at bounding box center [439, 217] width 878 height 435
type input "****"
click at [845, 121] on button "Find" at bounding box center [859, 130] width 28 height 19
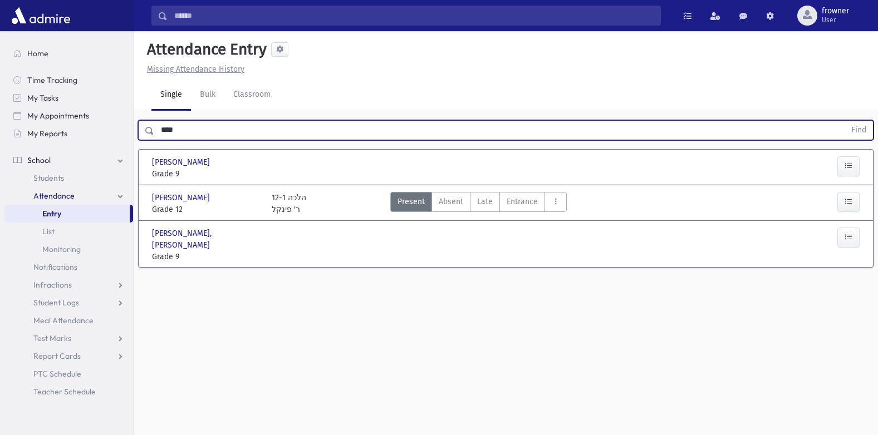
click at [845, 121] on button "Find" at bounding box center [859, 130] width 28 height 19
click at [521, 174] on div "Present P Absent A Late L Entrance EN Entrance Absence EA Exit EX F OL" at bounding box center [595, 167] width 419 height 23
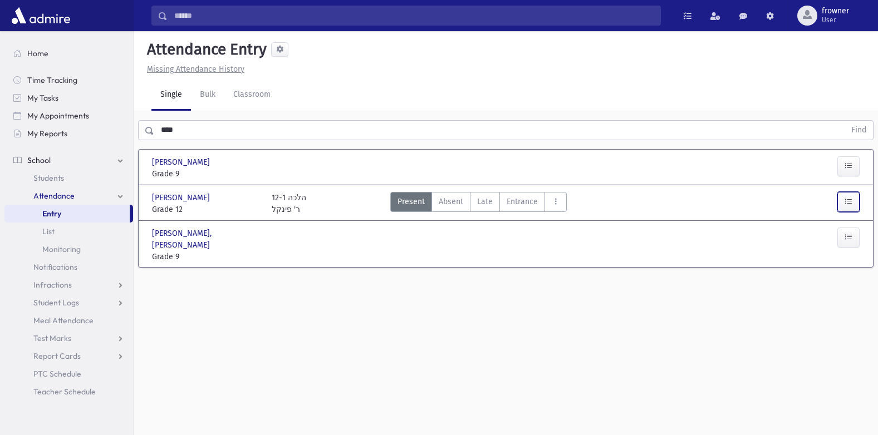
click at [855, 206] on button "button" at bounding box center [848, 202] width 22 height 20
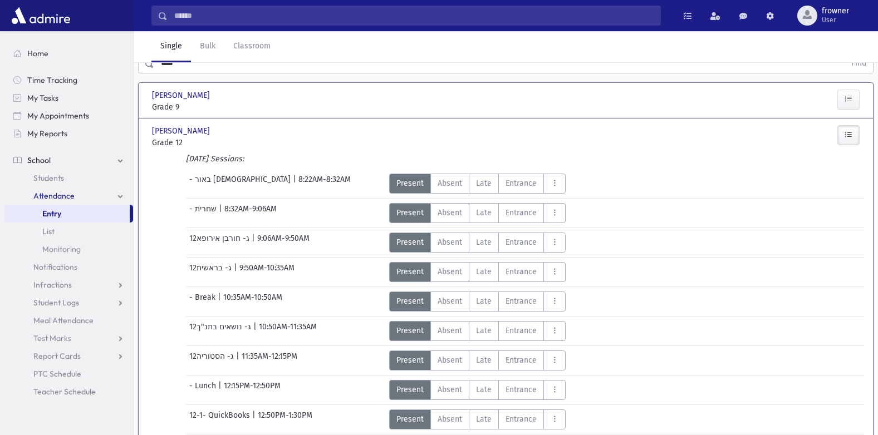
scroll to position [299, 0]
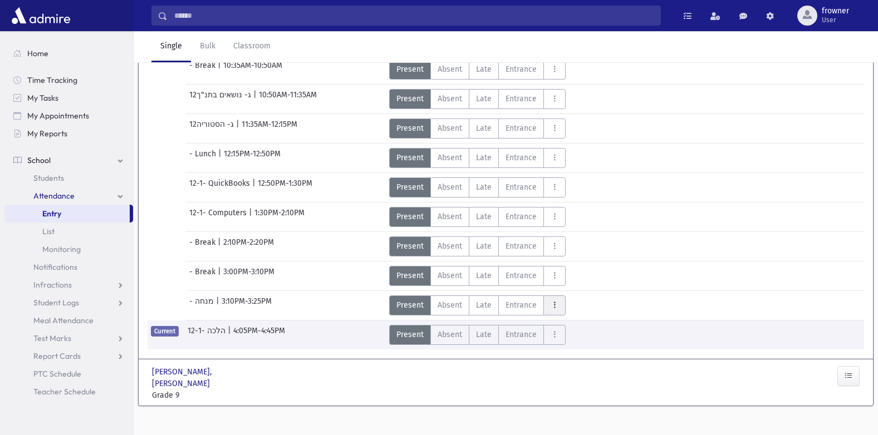
click at [551, 307] on icon "AttTypes" at bounding box center [555, 305] width 8 height 9
click at [560, 285] on label "Talking T" at bounding box center [587, 276] width 89 height 20
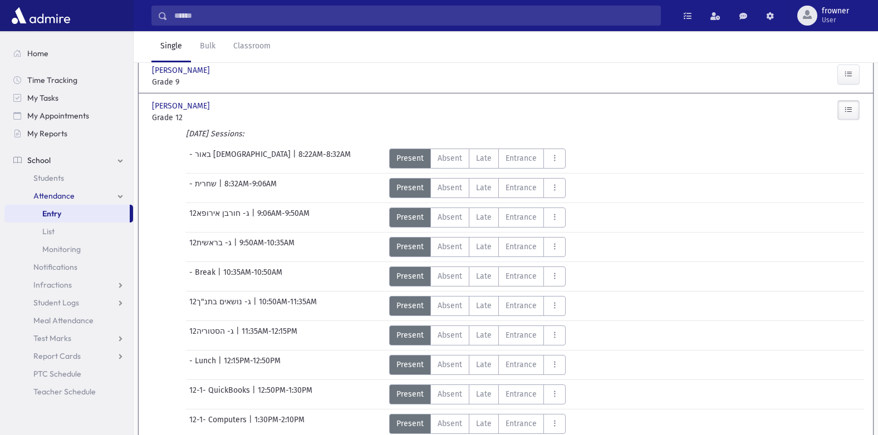
scroll to position [0, 0]
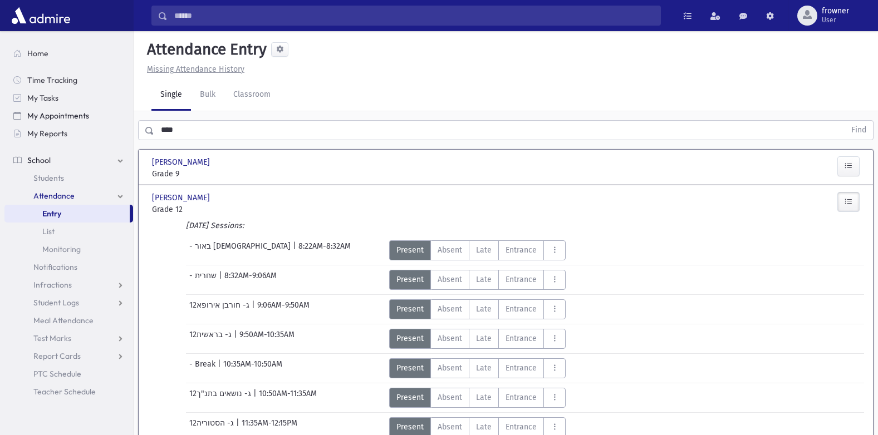
drag, startPoint x: 223, startPoint y: 138, endPoint x: 84, endPoint y: 110, distance: 141.4
click at [84, 110] on div "Search Results Students" at bounding box center [439, 385] width 878 height 771
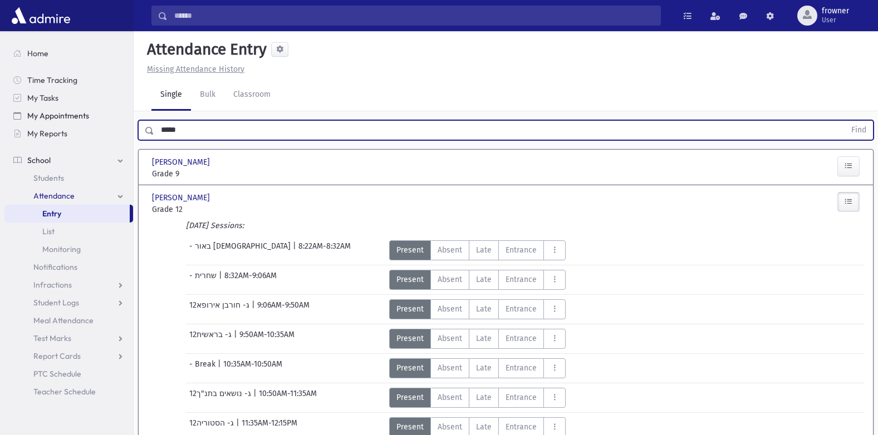
type input "*****"
click at [845, 121] on button "Find" at bounding box center [859, 130] width 28 height 19
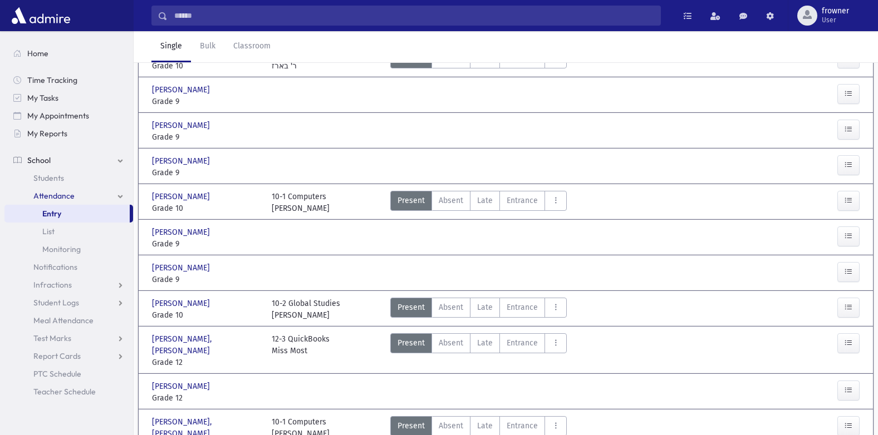
scroll to position [111, 0]
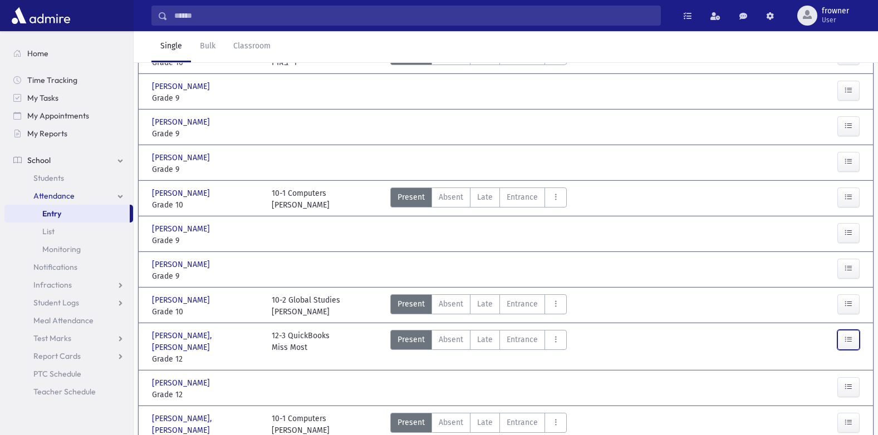
click at [845, 335] on icon "button" at bounding box center [849, 339] width 8 height 9
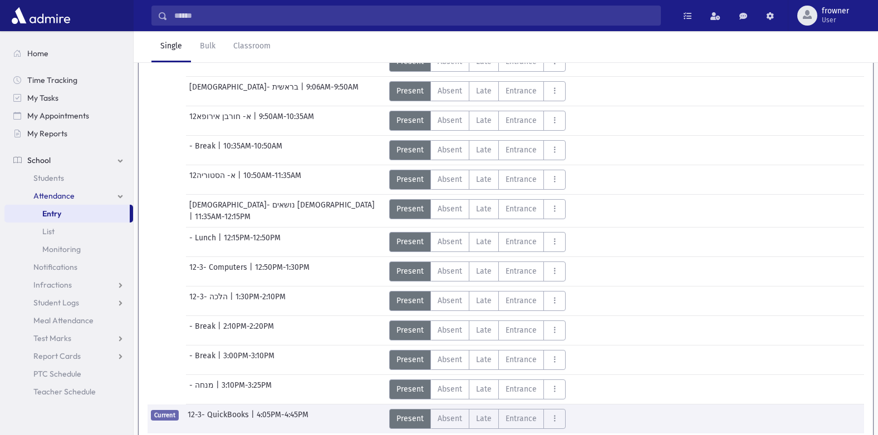
scroll to position [612, 0]
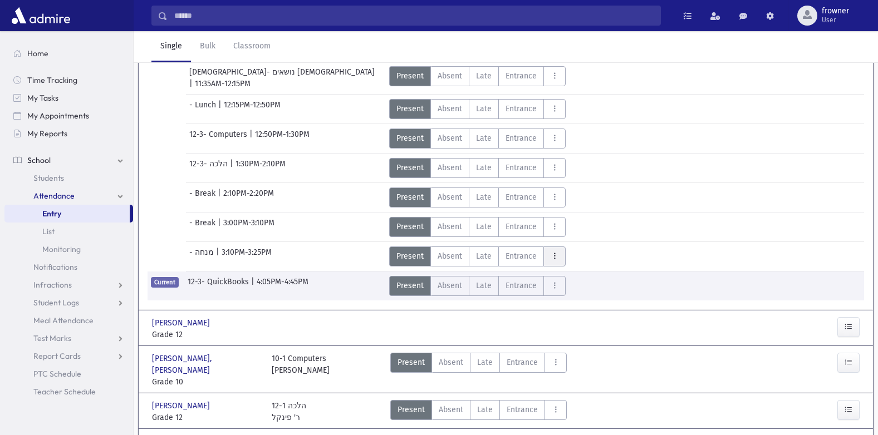
click at [555, 252] on icon "AttTypes" at bounding box center [555, 256] width 8 height 9
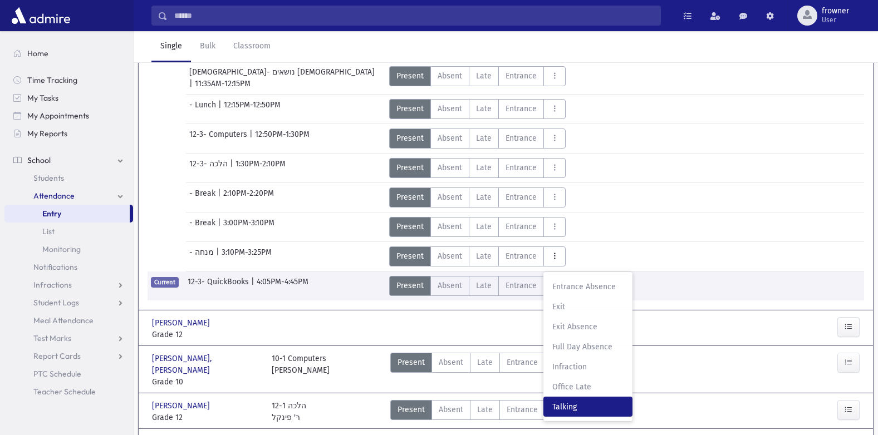
click at [573, 397] on label "Talking T" at bounding box center [587, 407] width 89 height 20
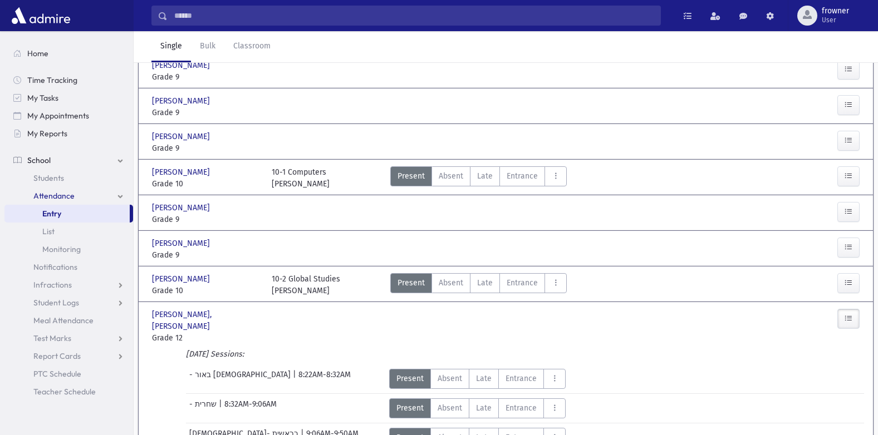
scroll to position [0, 0]
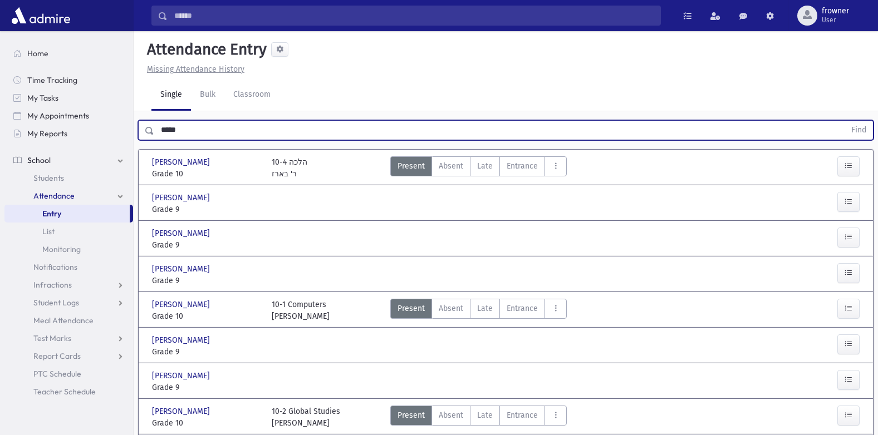
drag, startPoint x: 199, startPoint y: 134, endPoint x: 370, endPoint y: 102, distance: 173.7
click at [0, 124] on html "Search Results Students" at bounding box center [439, 217] width 878 height 435
